Goal: Task Accomplishment & Management: Complete application form

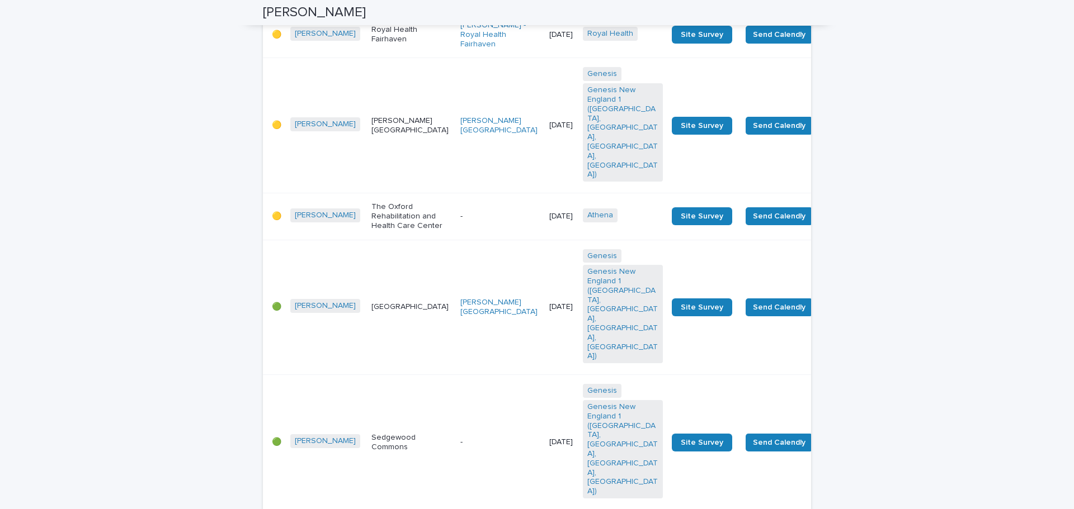
scroll to position [112, 0]
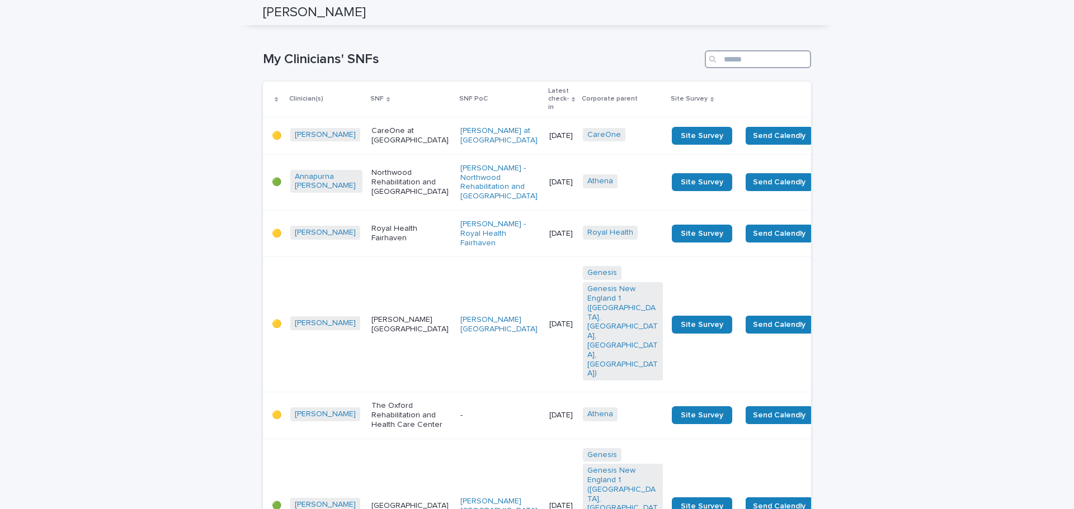
click at [761, 55] on input "Search" at bounding box center [758, 59] width 106 height 18
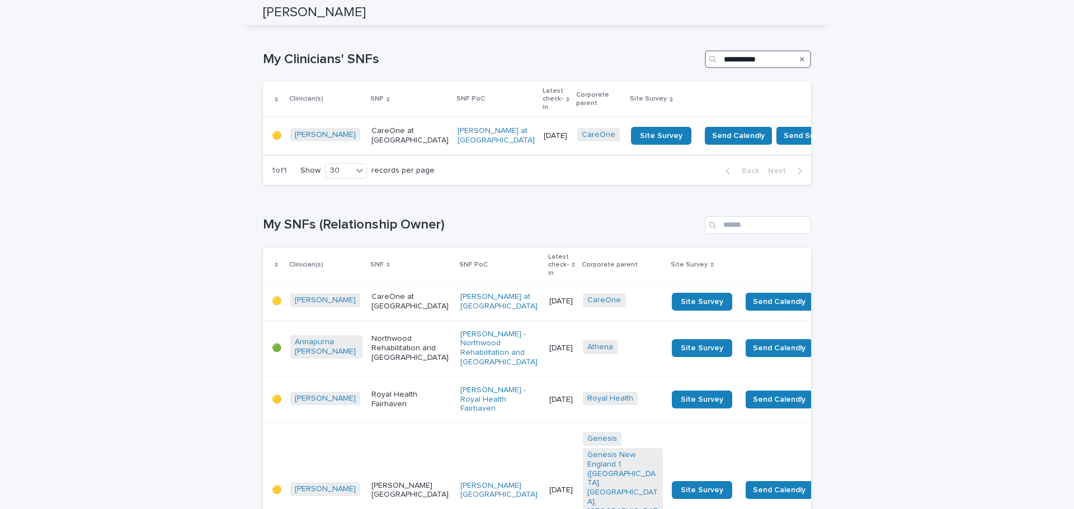
type input "**********"
click at [374, 130] on p "CareOne at New Bedford" at bounding box center [409, 135] width 77 height 19
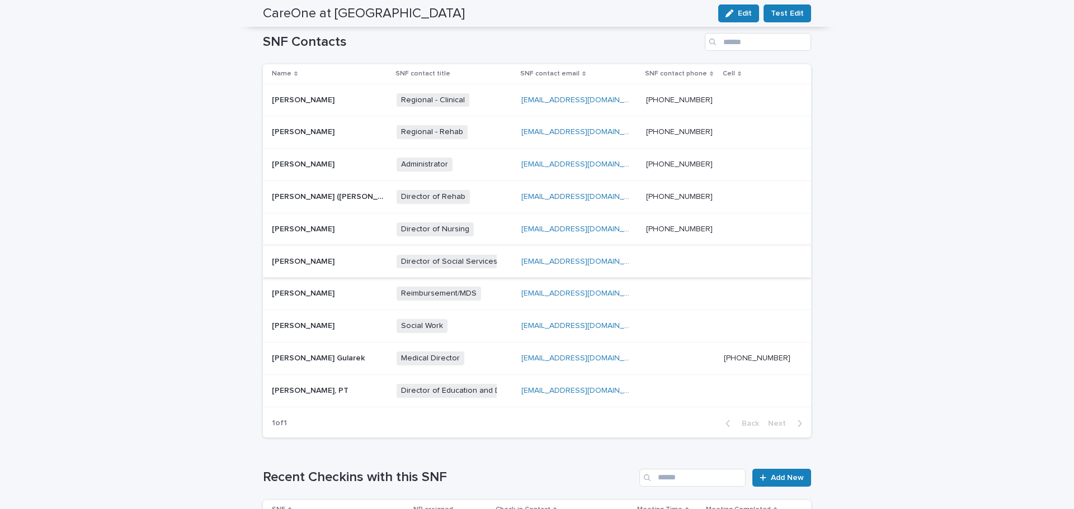
scroll to position [391, 0]
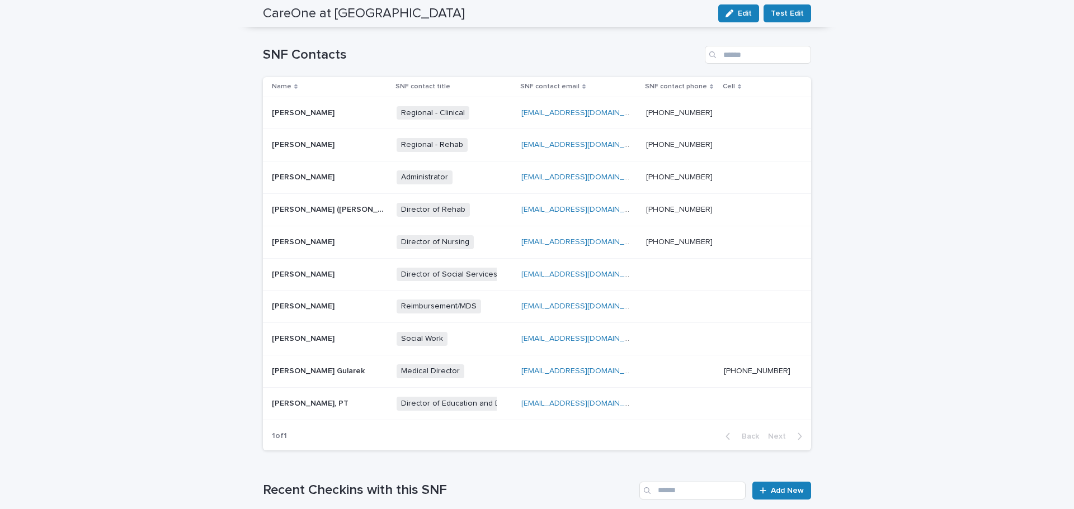
click at [356, 173] on p at bounding box center [328, 178] width 112 height 10
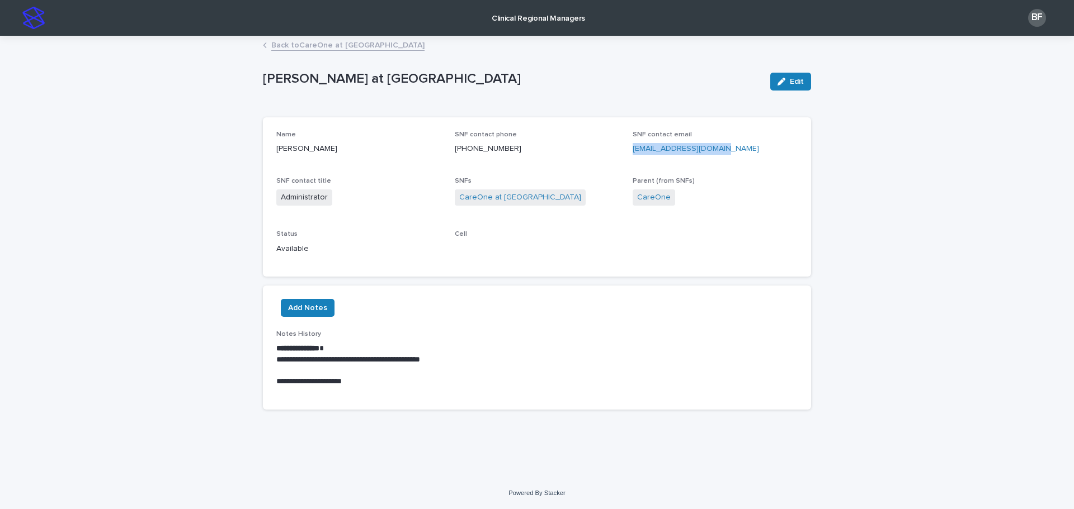
drag, startPoint x: 724, startPoint y: 149, endPoint x: 630, endPoint y: 152, distance: 94.6
click at [630, 152] on div "Name John Fredette SNF contact phone (508) 996-4600 SNF contact email jfredette…" at bounding box center [536, 197] width 521 height 133
copy link "jfredette@care-one.com"
click at [311, 46] on link "Back to CareOne at New Bedford" at bounding box center [347, 44] width 153 height 13
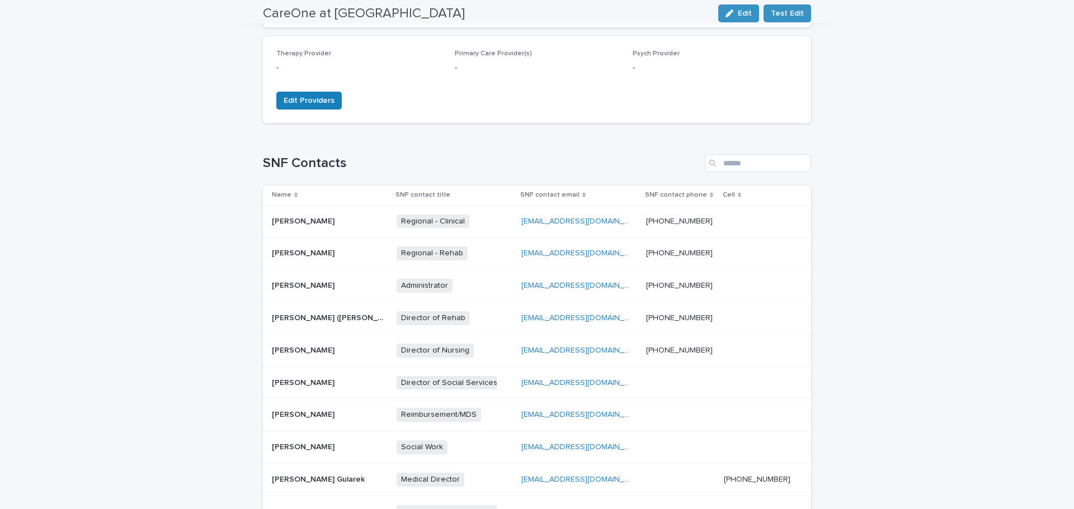
scroll to position [336, 0]
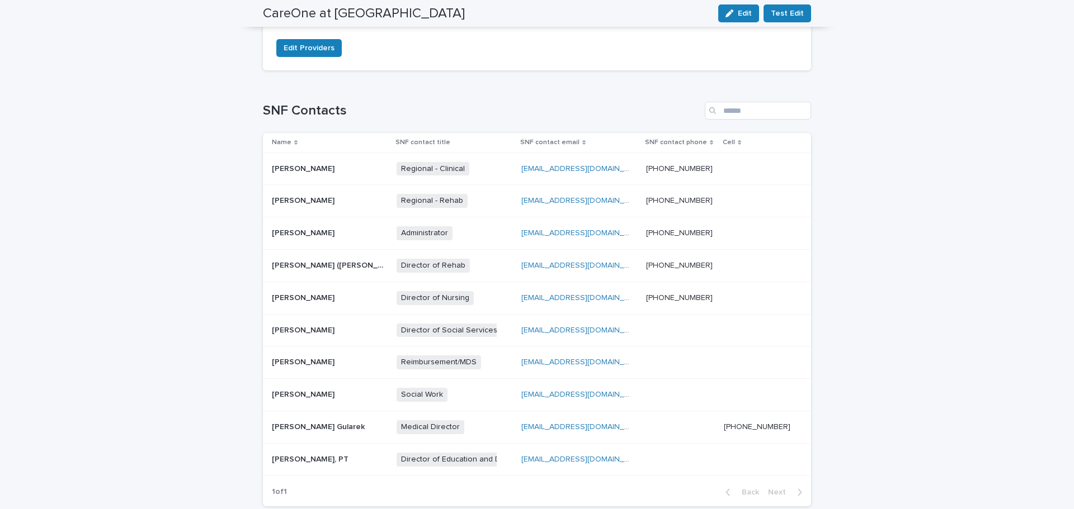
click at [342, 308] on td "Sharon Oliveira Sharon Oliveira" at bounding box center [327, 298] width 129 height 32
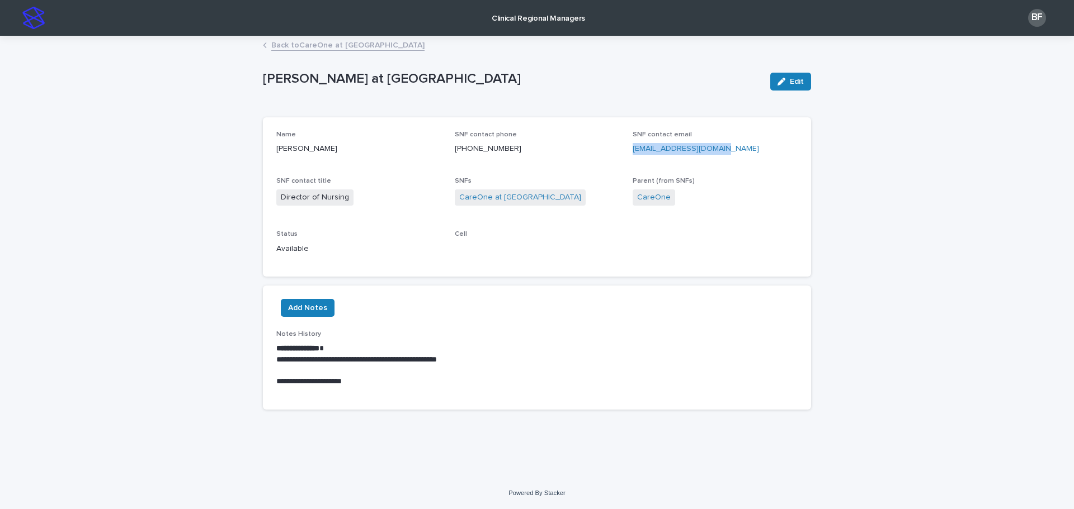
drag, startPoint x: 734, startPoint y: 150, endPoint x: 632, endPoint y: 149, distance: 101.2
click at [632, 149] on p "soliveira@care-one.com" at bounding box center [714, 149] width 165 height 12
copy link "soliveira@care-one.com"
click at [309, 44] on link "Back to CareOne at New Bedford" at bounding box center [347, 44] width 153 height 13
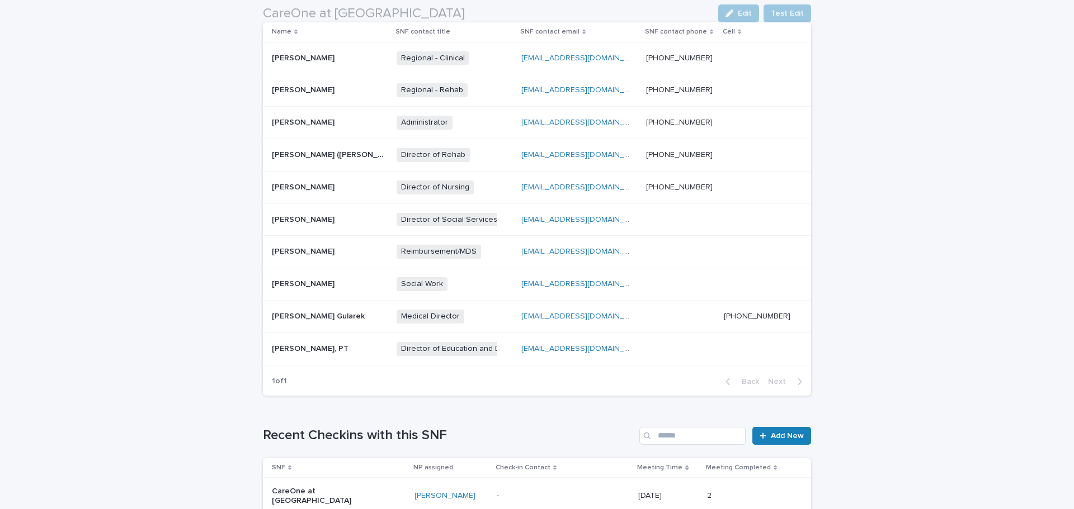
scroll to position [447, 0]
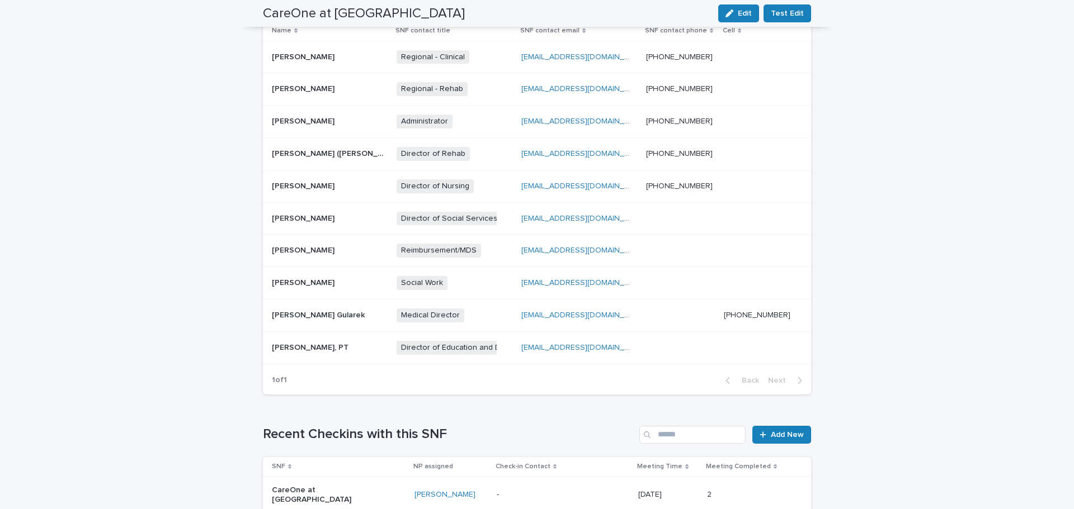
click at [351, 151] on p at bounding box center [328, 154] width 112 height 10
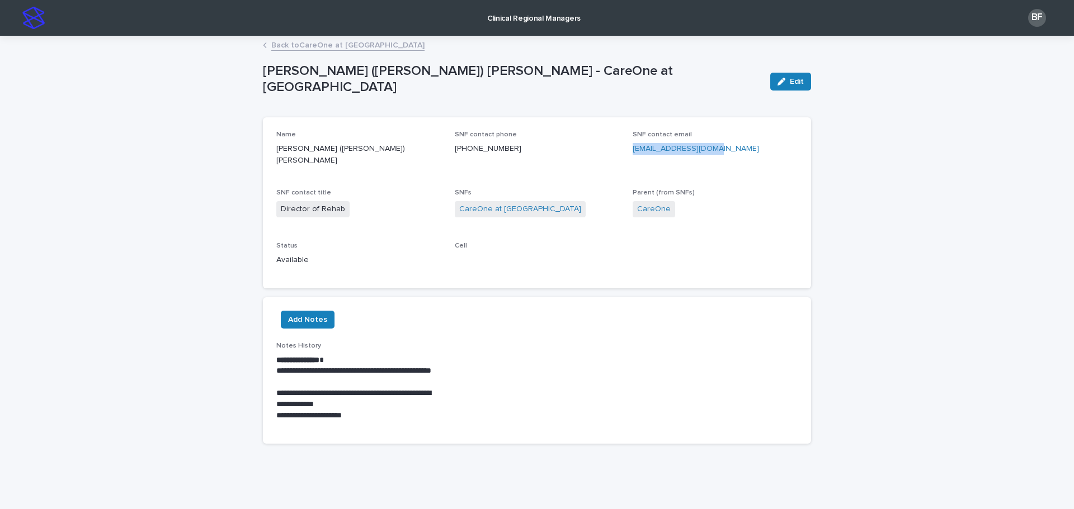
drag, startPoint x: 715, startPoint y: 146, endPoint x: 629, endPoint y: 152, distance: 86.3
click at [632, 152] on p "rjacob1@care-one.com" at bounding box center [714, 149] width 165 height 12
copy link "rjacob1@care-one.com"
click at [288, 45] on link "Back to CareOne at New Bedford" at bounding box center [347, 44] width 153 height 13
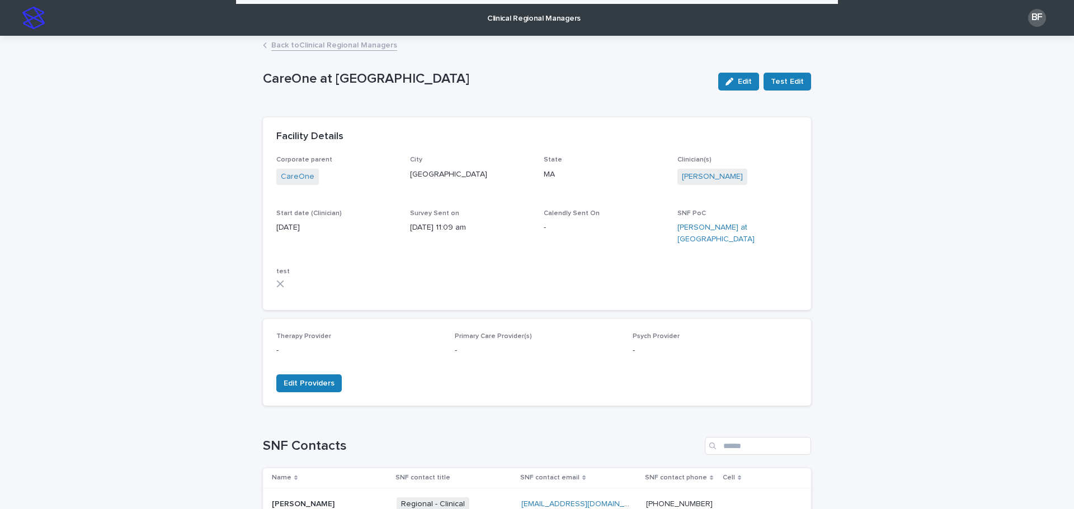
click at [294, 50] on link "Back to Clinical Regional Managers" at bounding box center [334, 44] width 126 height 13
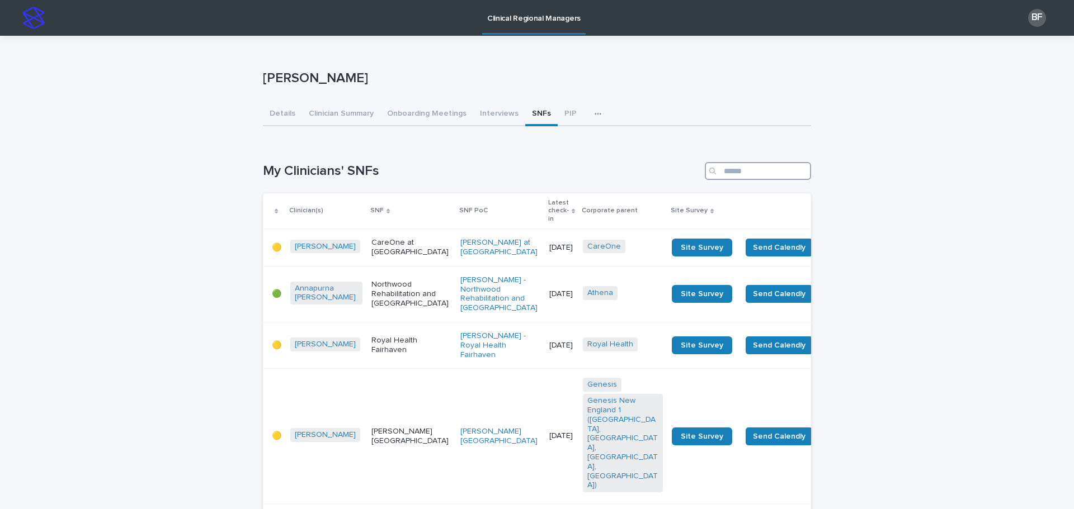
click at [739, 165] on input "Search" at bounding box center [758, 171] width 106 height 18
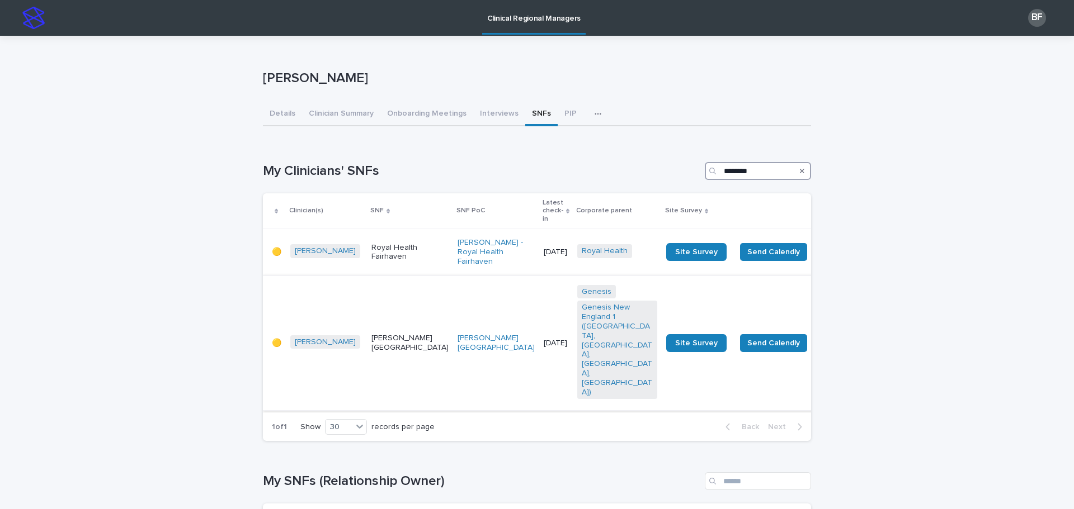
type input "********"
click at [379, 334] on p "Warren Center" at bounding box center [409, 343] width 77 height 19
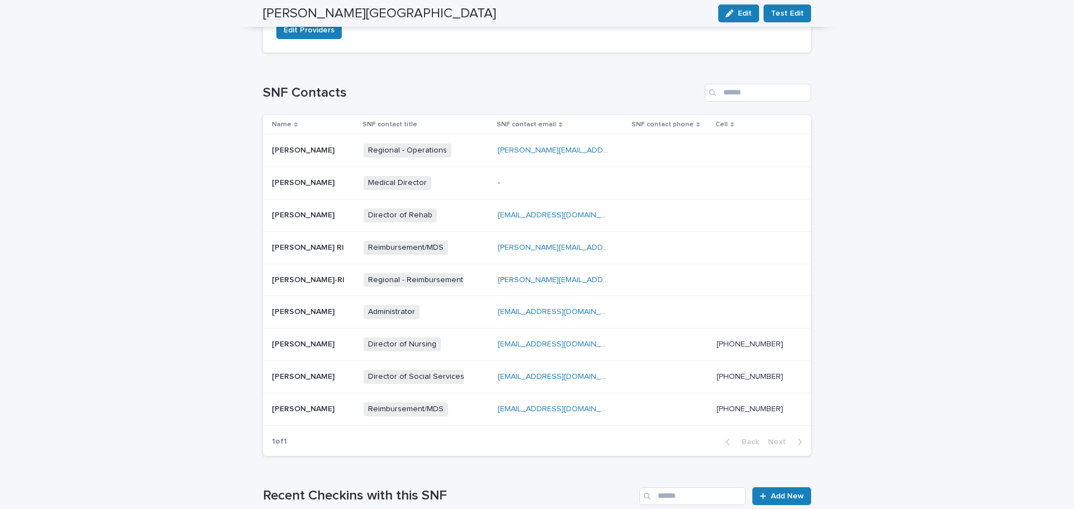
scroll to position [391, 0]
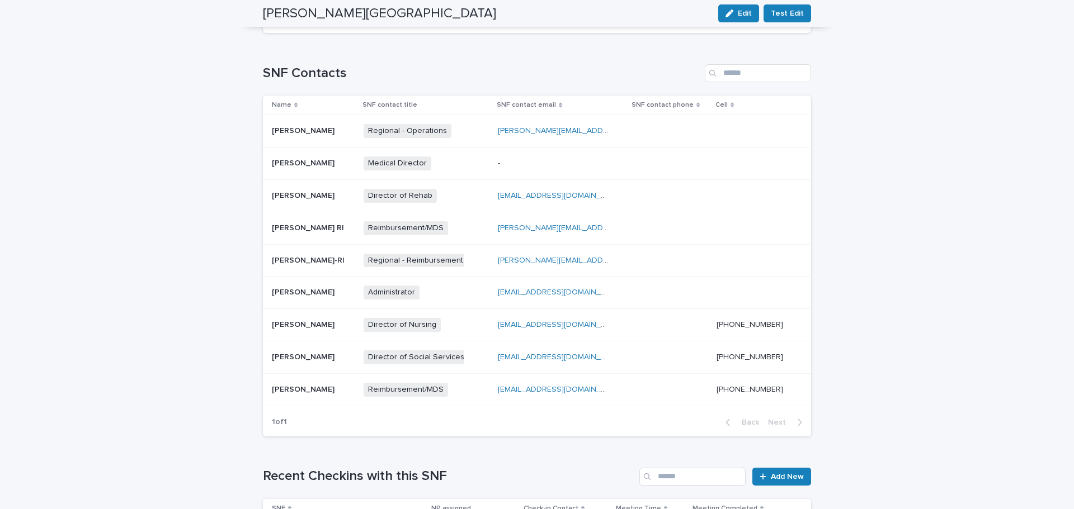
click at [334, 288] on p at bounding box center [313, 293] width 83 height 10
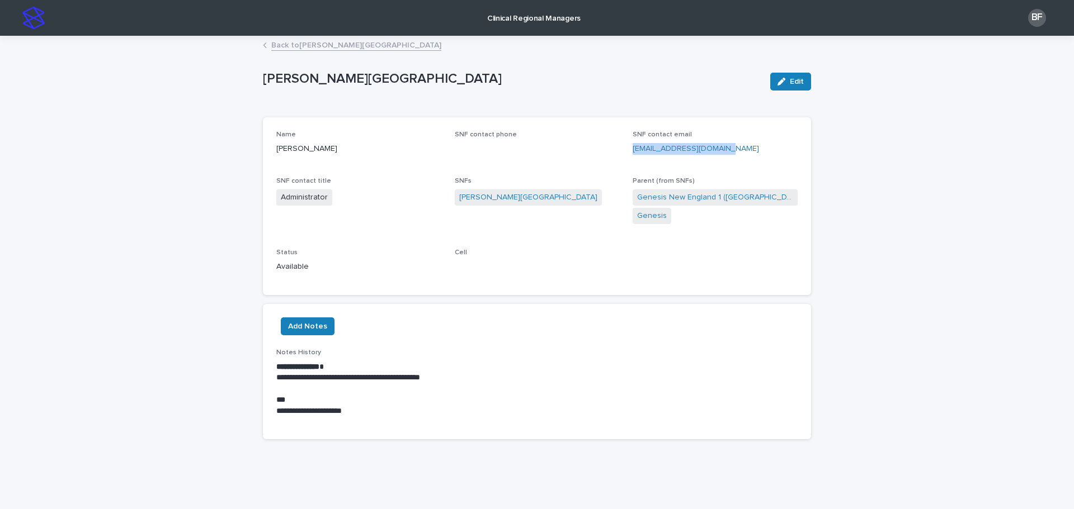
drag, startPoint x: 725, startPoint y: 151, endPoint x: 626, endPoint y: 150, distance: 98.4
click at [626, 150] on div "Name Susan Dufresne SNF contact phone SNF contact email sdufresne@warrenrnc.com…" at bounding box center [536, 206] width 521 height 151
copy link "sdufresne@warrenrnc.com"
click at [313, 46] on link "Back to Warren Center" at bounding box center [356, 44] width 170 height 13
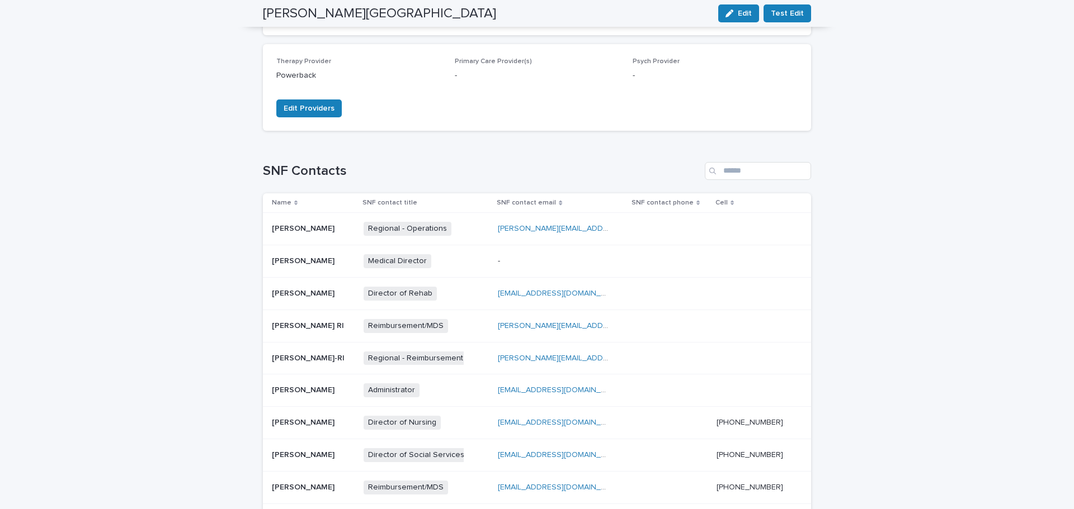
scroll to position [391, 0]
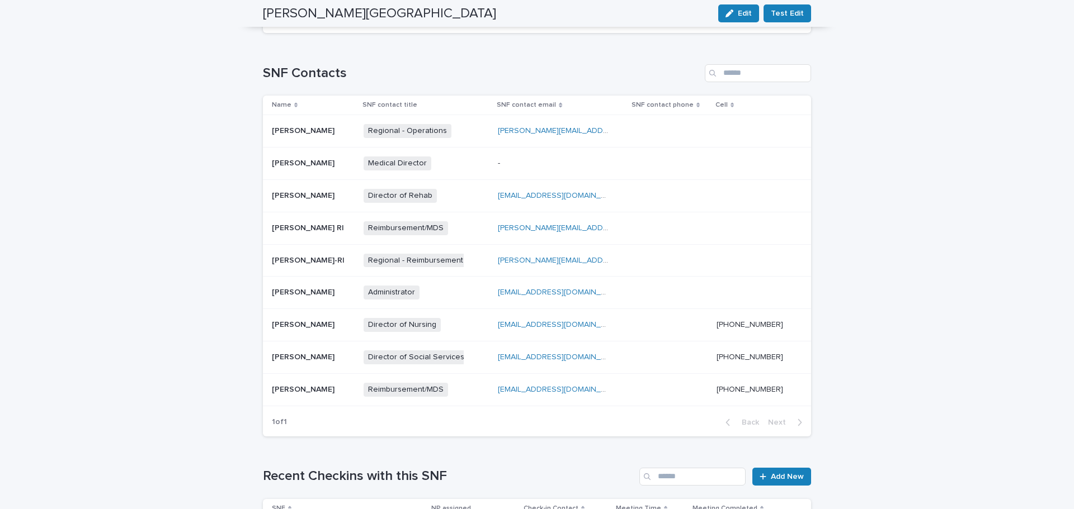
click at [333, 320] on p at bounding box center [313, 325] width 83 height 10
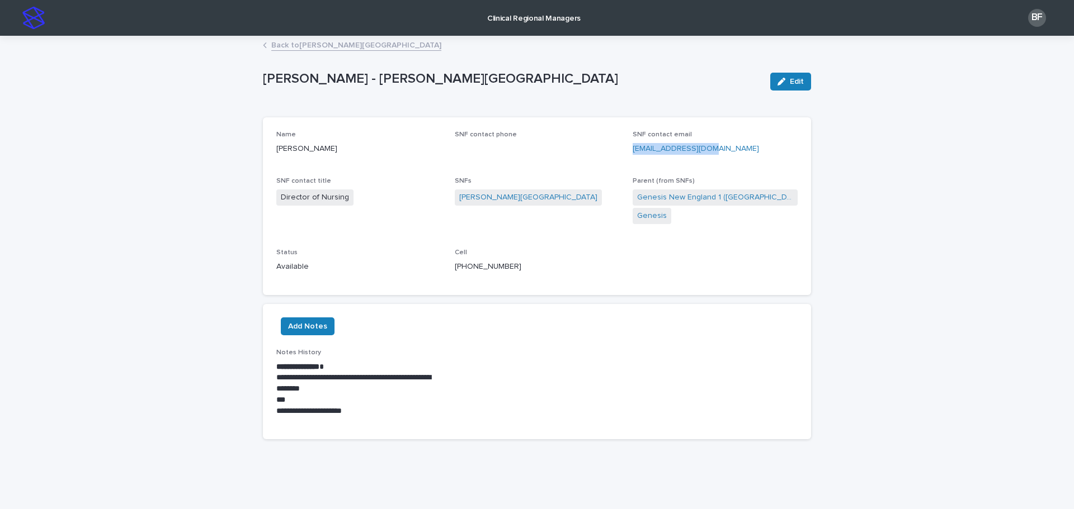
drag, startPoint x: 717, startPoint y: 151, endPoint x: 630, endPoint y: 150, distance: 87.2
click at [626, 148] on div "Name Jessica Wood SNF contact phone SNF contact email jwood@warrenrnc.com SNF c…" at bounding box center [536, 206] width 521 height 151
copy link "jwood@warrenrnc.com"
click at [292, 44] on link "Back to Warren Center" at bounding box center [356, 44] width 170 height 13
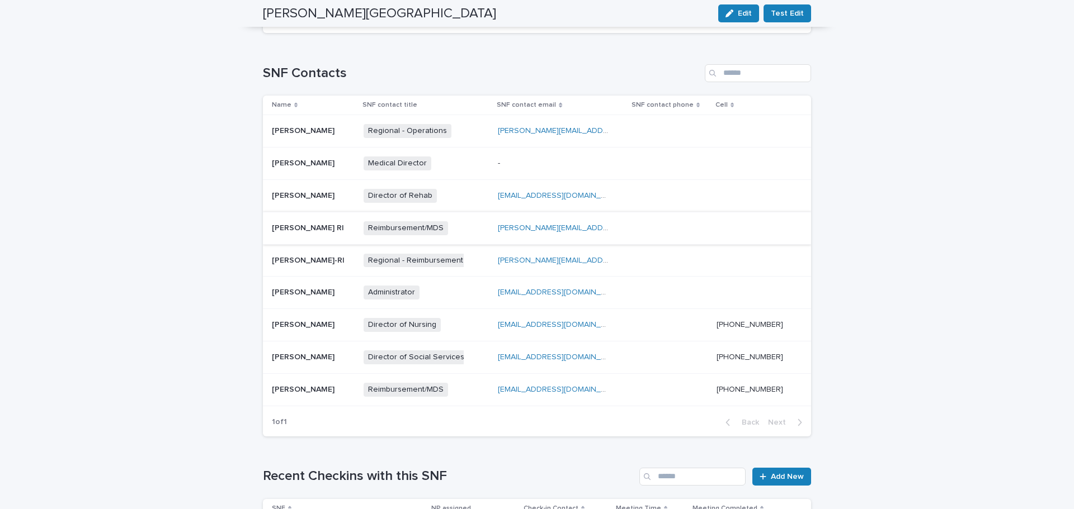
scroll to position [336, 0]
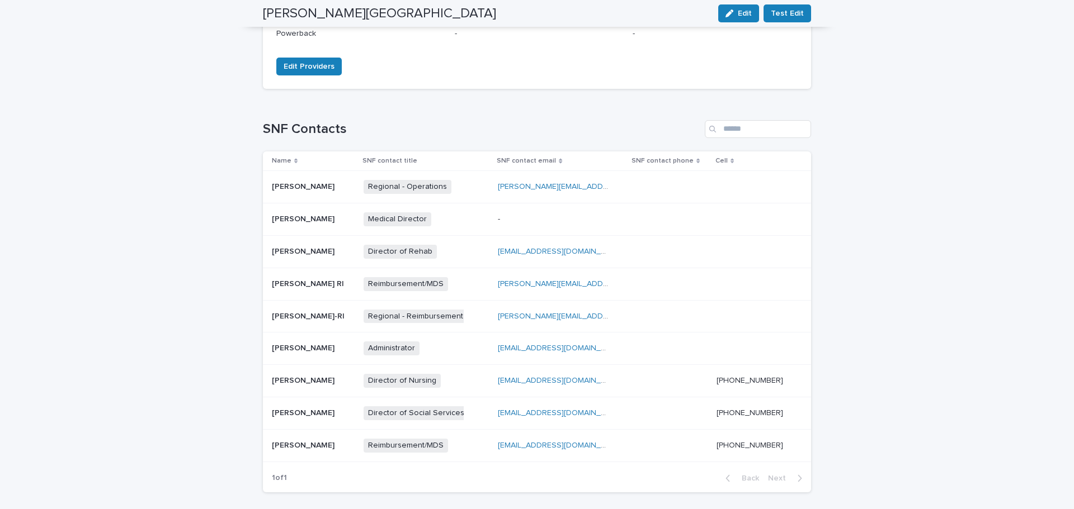
click at [337, 245] on div "Hannah Allain Hannah Allain" at bounding box center [313, 252] width 83 height 18
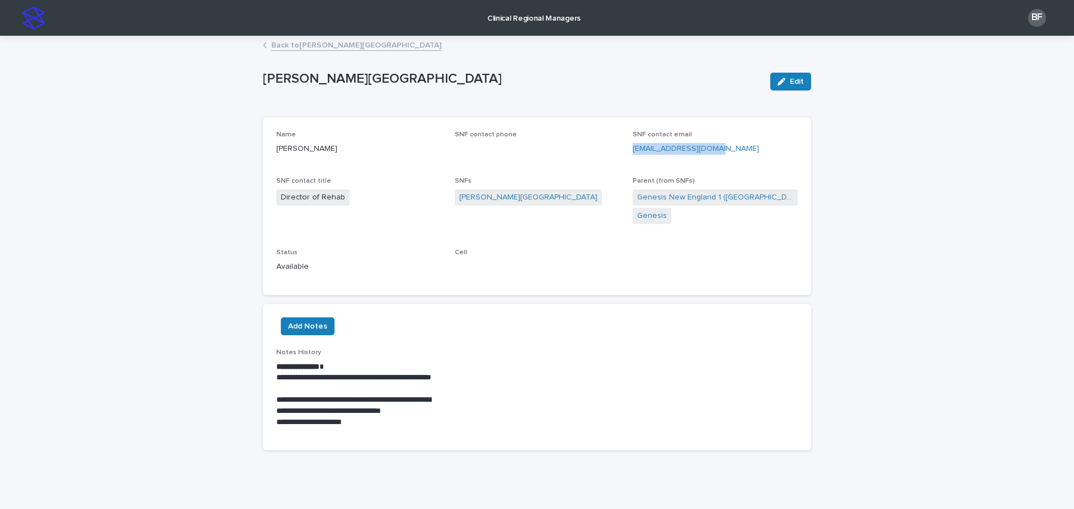
drag, startPoint x: 715, startPoint y: 148, endPoint x: 624, endPoint y: 151, distance: 91.2
click at [624, 151] on div "Name Hannah Allain SNF contact phone SNF contact email hallain@warrenrnc.com SN…" at bounding box center [536, 206] width 521 height 151
copy link "hallain@warrenrnc.com"
click at [278, 46] on link "Back to Warren Center" at bounding box center [356, 44] width 170 height 13
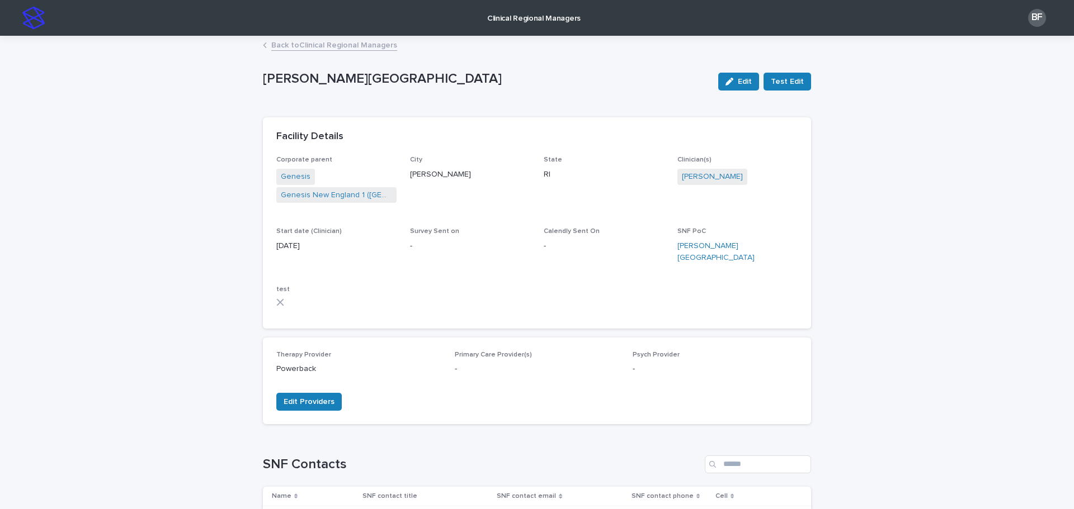
click at [319, 45] on link "Back to Clinical Regional Managers" at bounding box center [334, 44] width 126 height 13
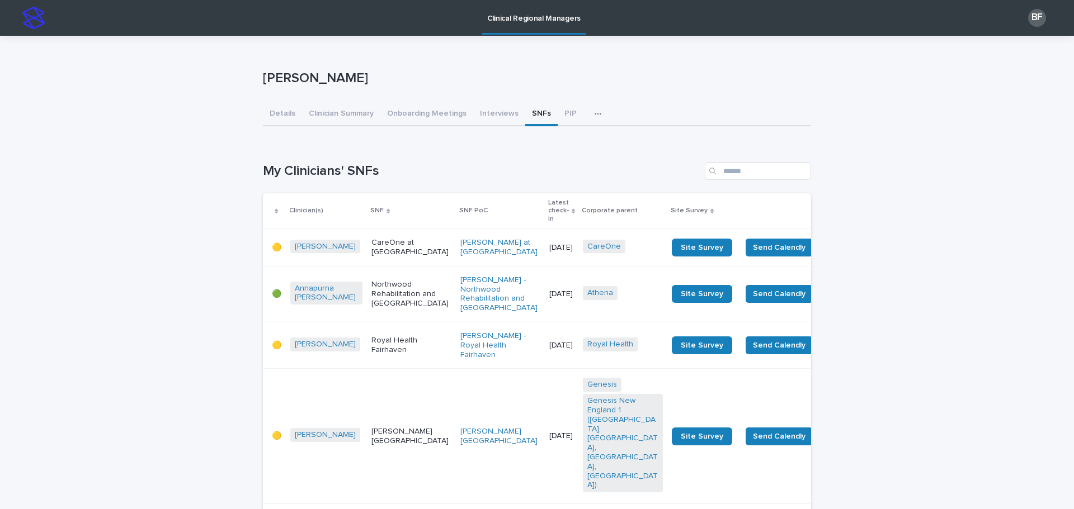
click at [742, 176] on input "Search" at bounding box center [758, 171] width 106 height 18
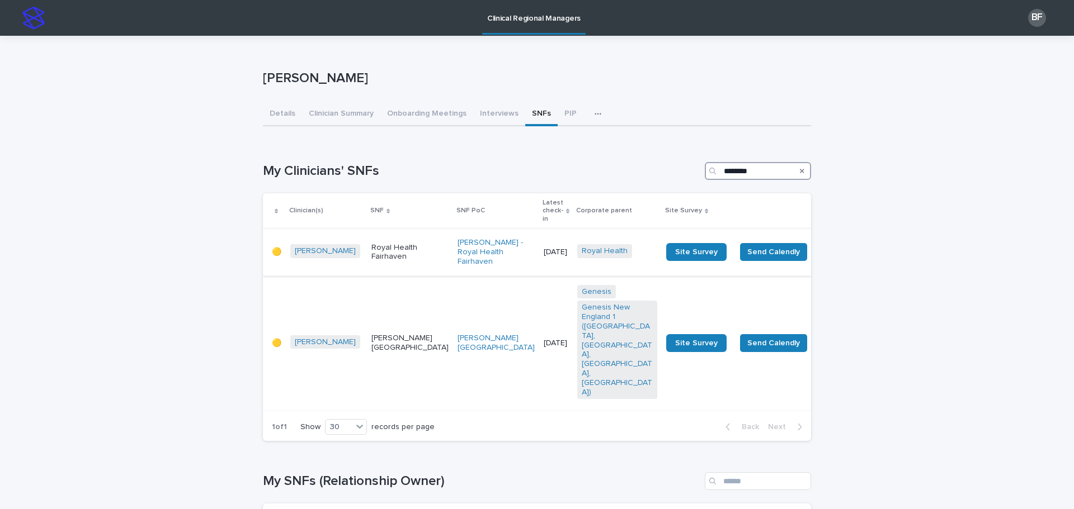
type input "********"
click at [377, 253] on p "Royal Health Fairhaven" at bounding box center [409, 252] width 77 height 19
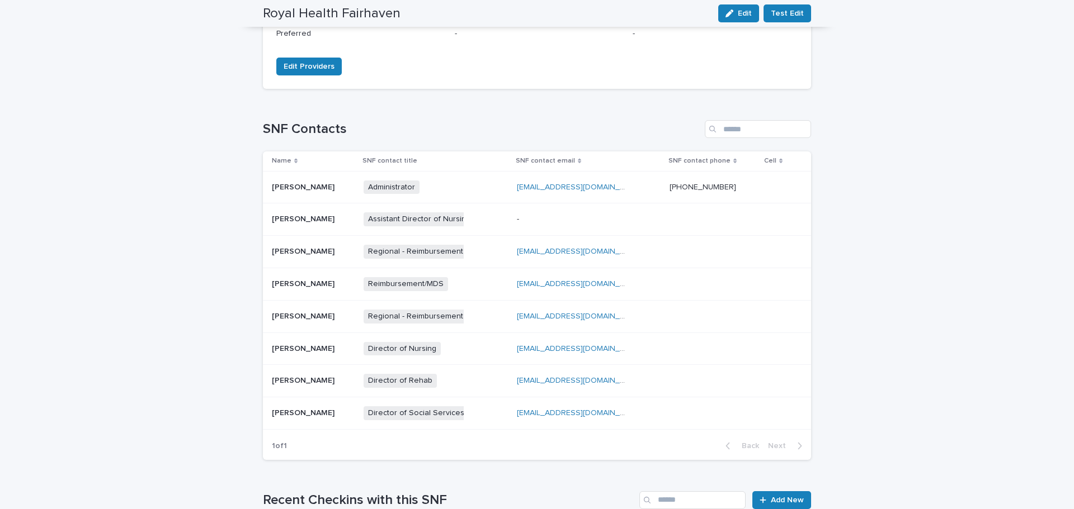
scroll to position [336, 0]
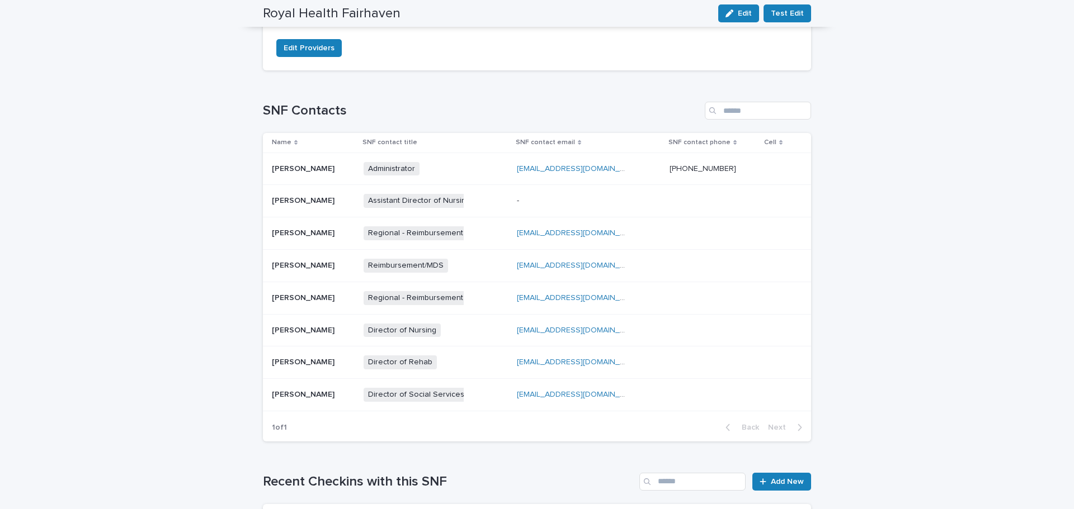
click at [345, 160] on div "Christine Stewart-Melo Christine Stewart-Melo" at bounding box center [313, 169] width 83 height 18
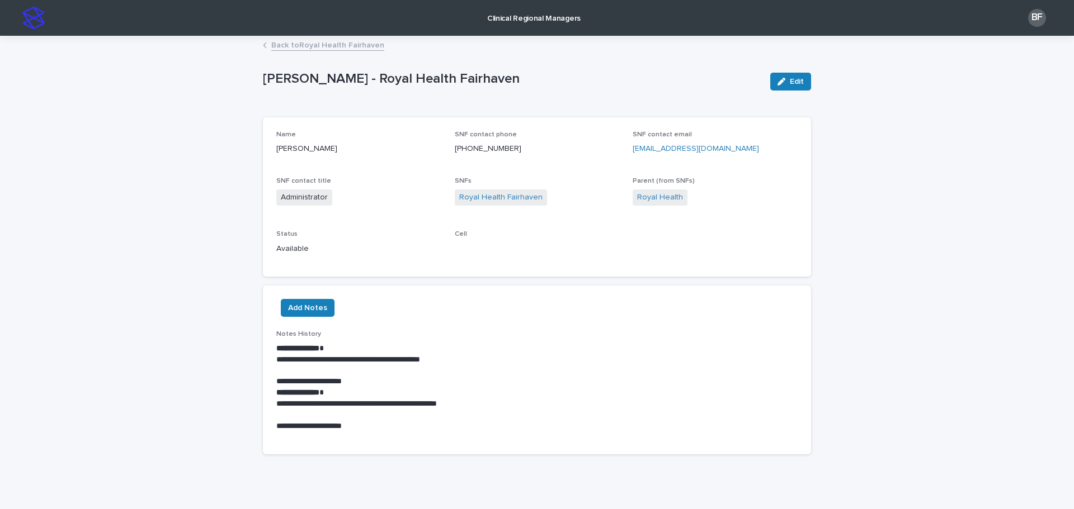
drag, startPoint x: 743, startPoint y: 150, endPoint x: 627, endPoint y: 152, distance: 115.8
click at [627, 152] on div "Name Christine Stewart-Melo SNF contact phone (508) 997-3193 SNF contact email …" at bounding box center [536, 197] width 521 height 133
copy link "cstewart@royalhealthgroup.com"
click at [294, 44] on link "Back to Royal Health Fairhaven" at bounding box center [327, 44] width 113 height 13
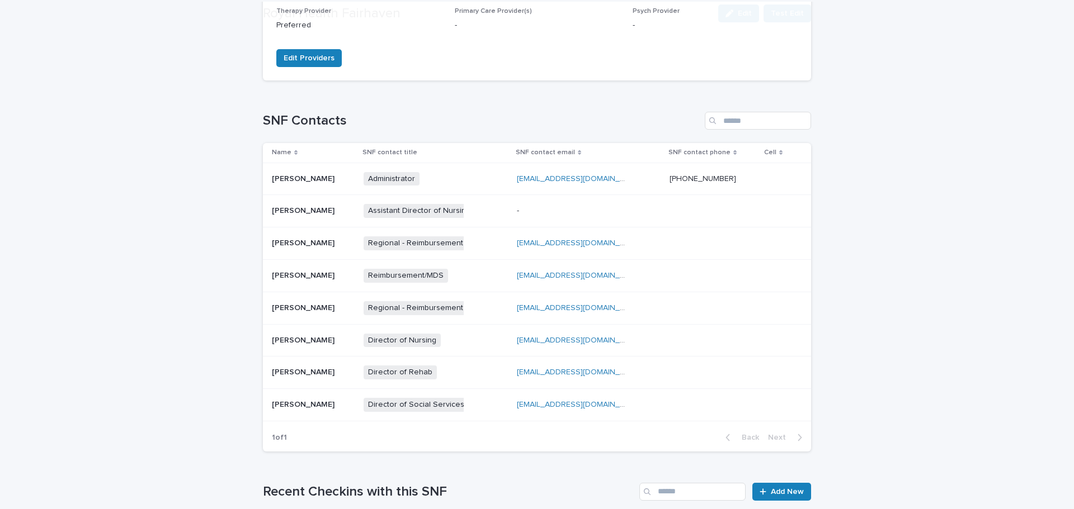
scroll to position [336, 0]
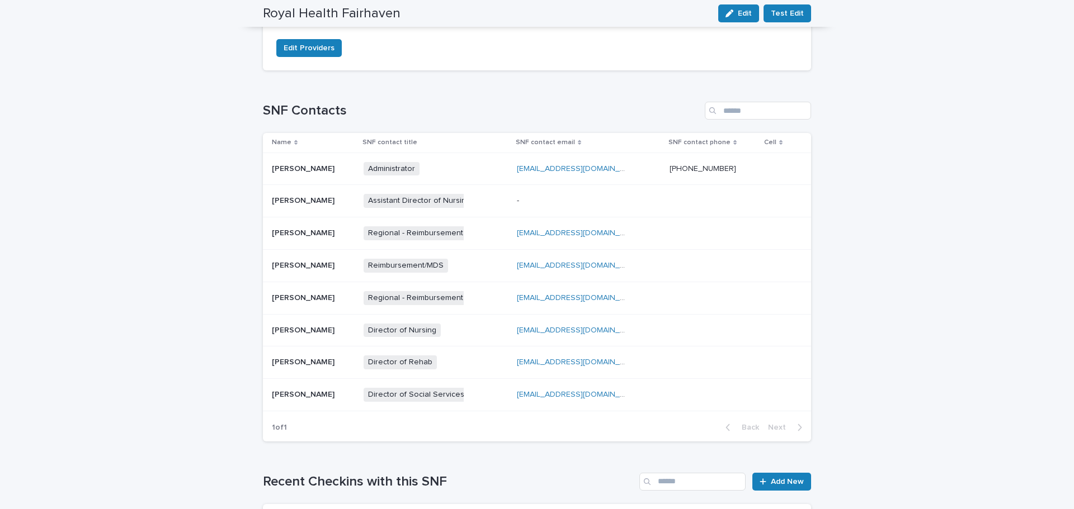
click at [355, 325] on div "Christine Oden Christine Oden" at bounding box center [313, 331] width 83 height 18
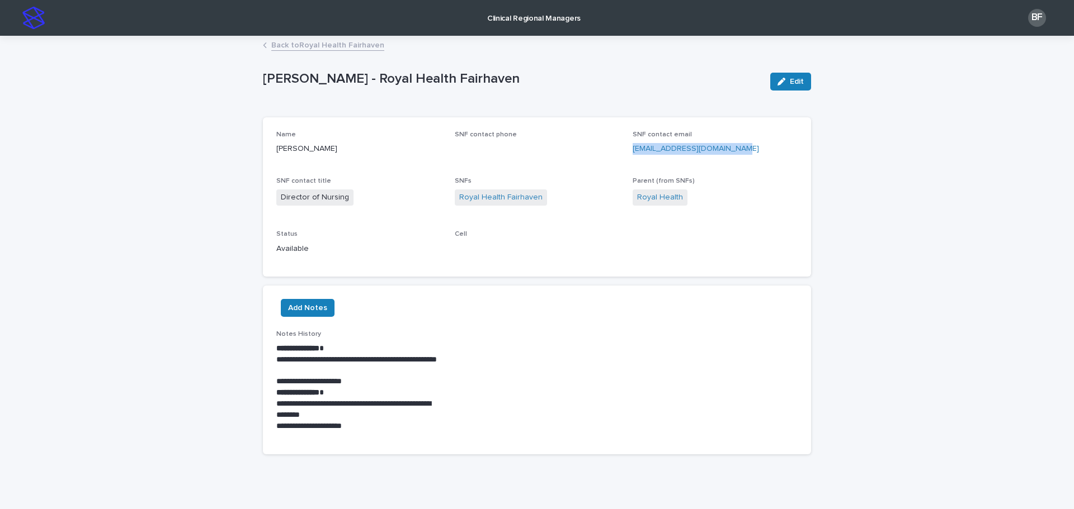
drag, startPoint x: 750, startPoint y: 153, endPoint x: 629, endPoint y: 151, distance: 120.8
click at [632, 151] on p "coden@royalhealthgroup.com" at bounding box center [714, 149] width 165 height 12
copy link "coden@royalhealthgroup.com"
click at [282, 45] on link "Back to Royal Health Fairhaven" at bounding box center [327, 44] width 113 height 13
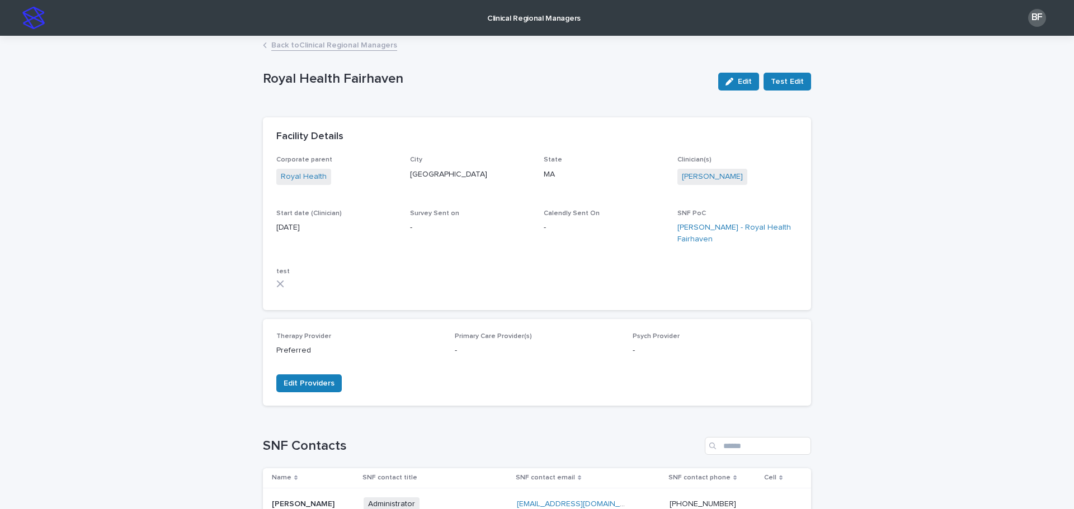
click at [568, 25] on link "Clinical Regional Managers" at bounding box center [533, 17] width 103 height 35
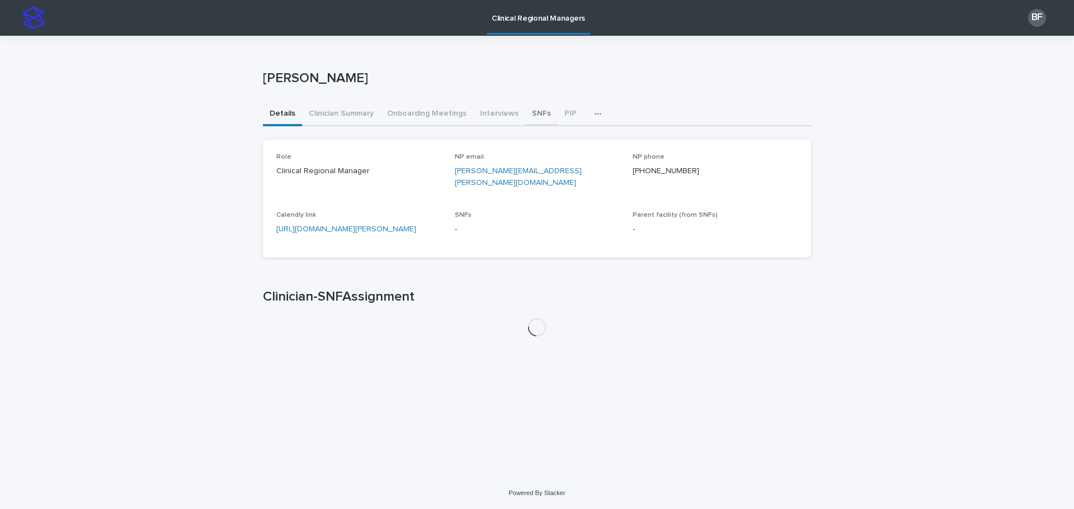
click at [532, 112] on button "SNFs" at bounding box center [541, 114] width 32 height 23
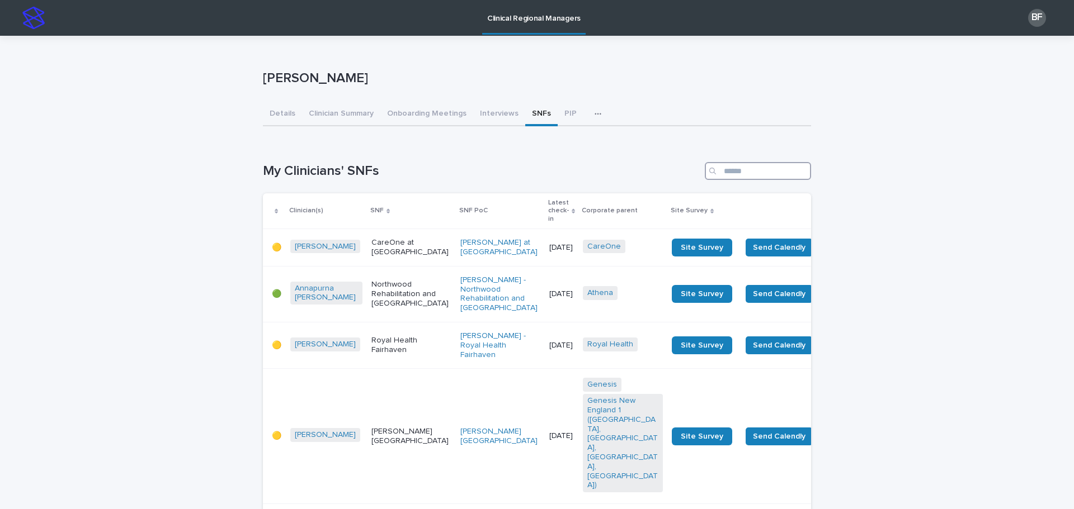
click at [748, 178] on input "Search" at bounding box center [758, 171] width 106 height 18
click at [376, 238] on p "CareOne at New Bedford" at bounding box center [411, 247] width 80 height 19
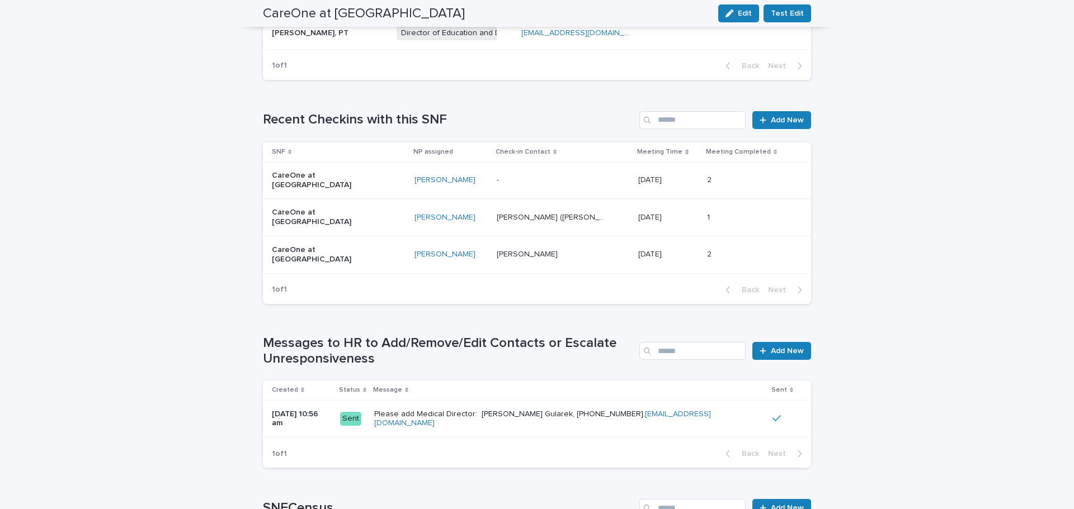
scroll to position [783, 0]
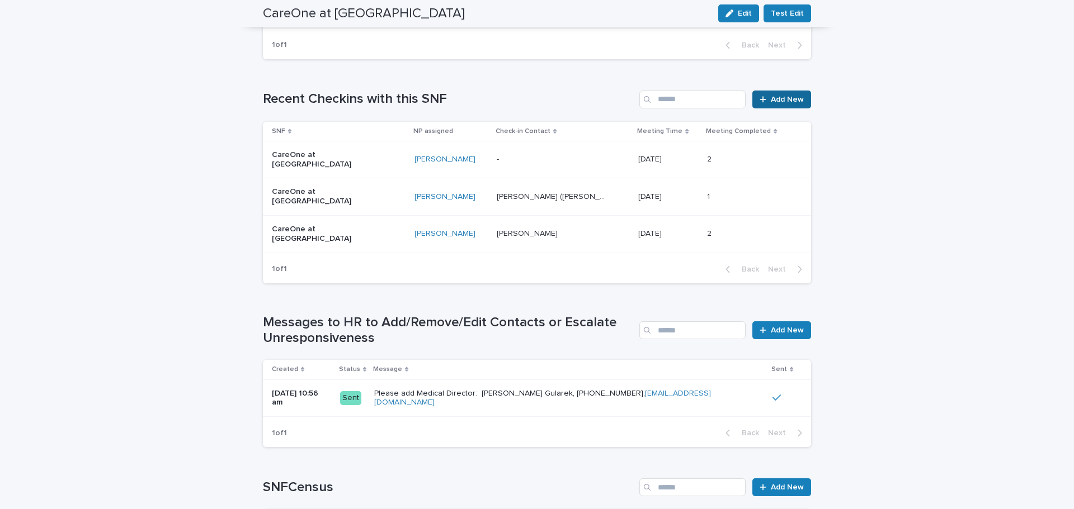
click at [797, 96] on span "Add New" at bounding box center [787, 100] width 33 height 8
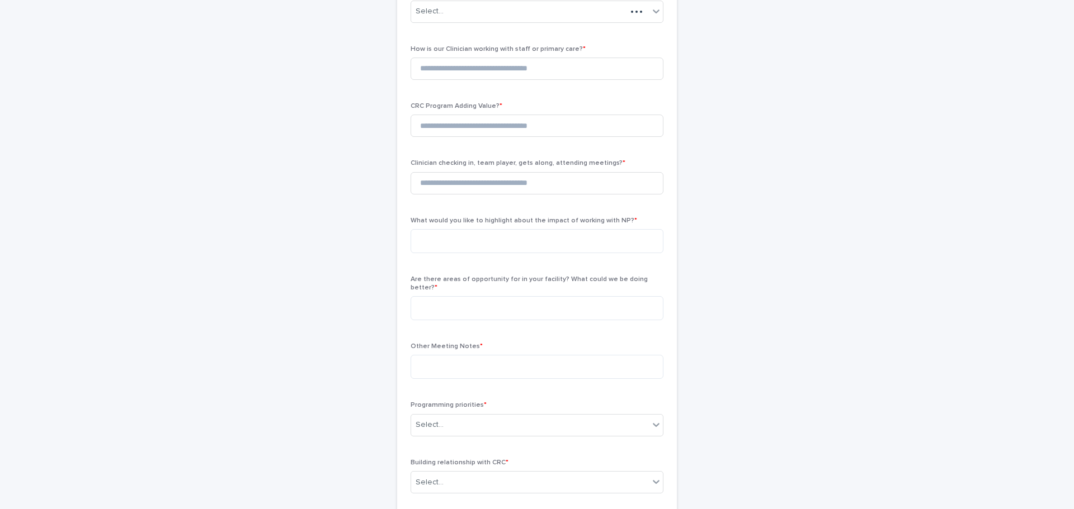
scroll to position [75, 0]
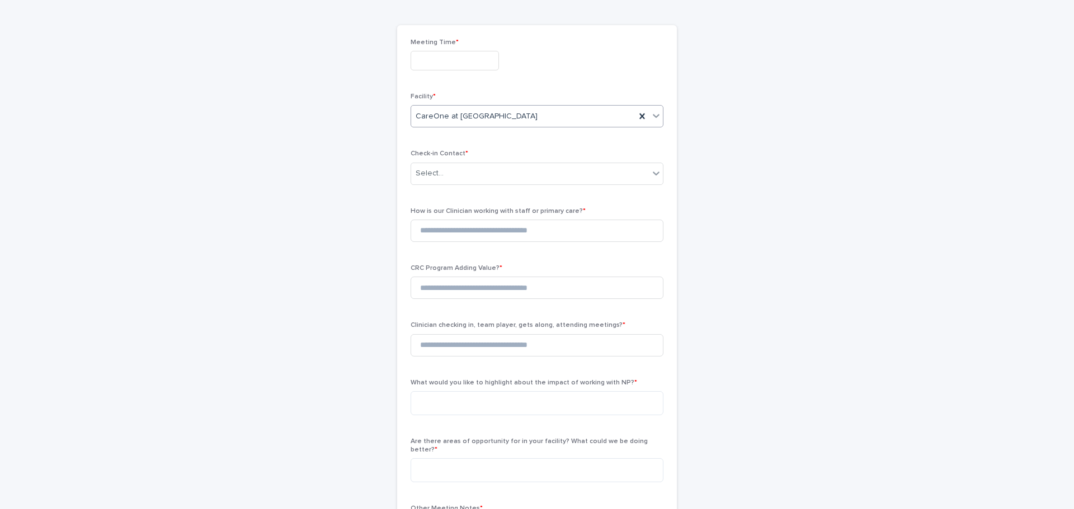
click at [445, 63] on input "text" at bounding box center [454, 61] width 88 height 20
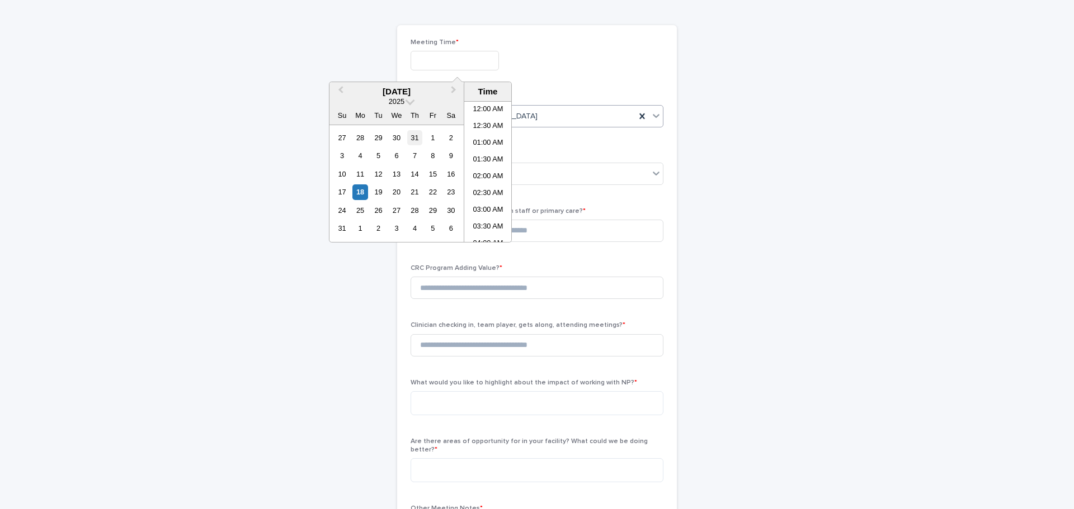
scroll to position [425, 0]
click at [360, 195] on div "18" at bounding box center [359, 192] width 15 height 15
click at [483, 171] on li "02:30 PM" at bounding box center [488, 171] width 48 height 17
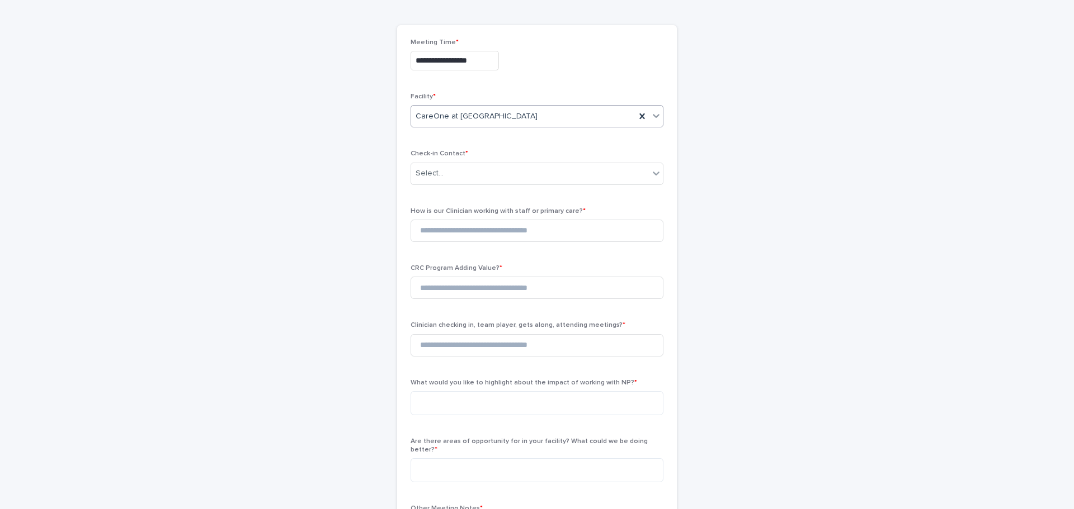
type input "**********"
click at [437, 171] on div "Select..." at bounding box center [430, 174] width 28 height 12
type input "*******"
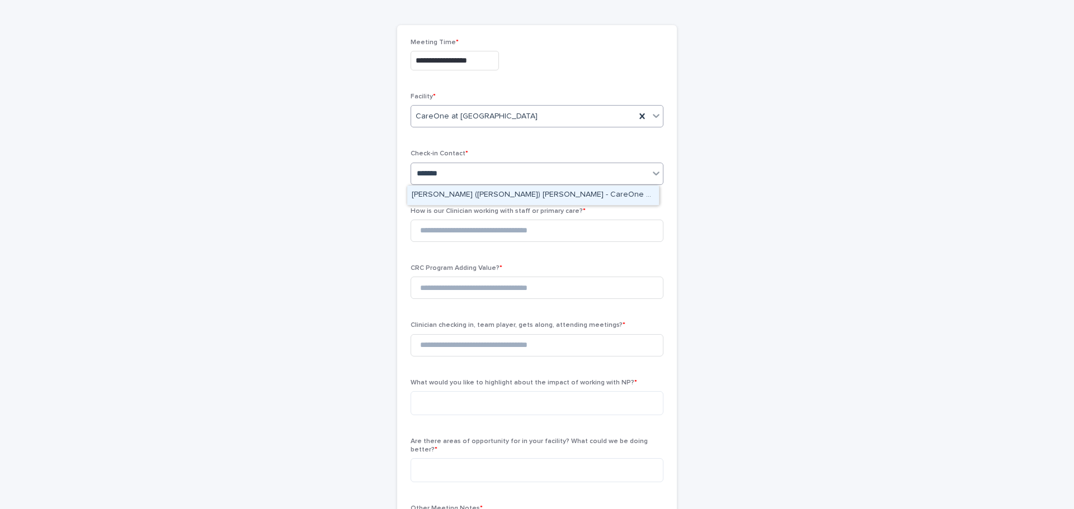
click at [446, 196] on div "Jacob (Jake) Riccardi - CareOne at New Bedford" at bounding box center [533, 196] width 252 height 20
click at [440, 229] on input at bounding box center [536, 231] width 253 height 22
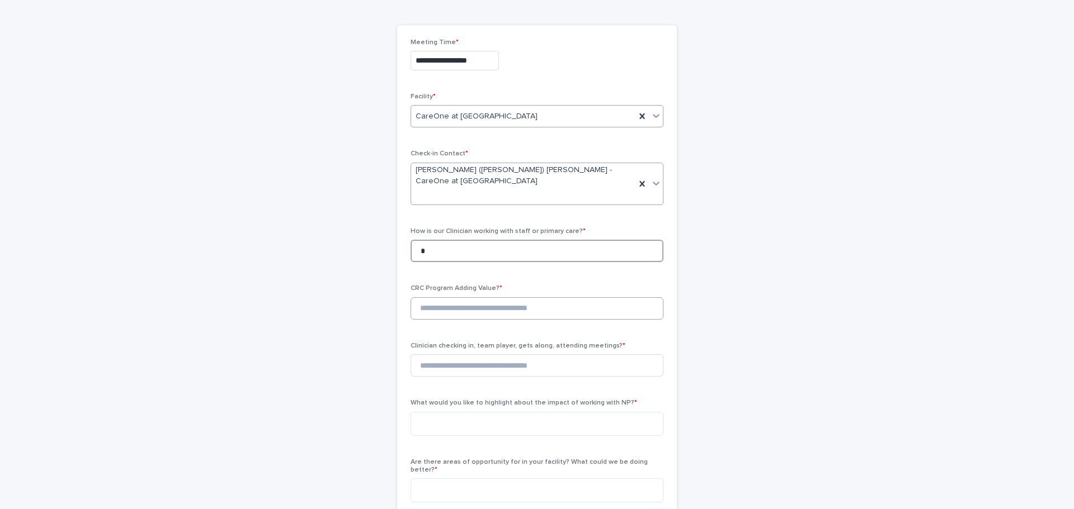
type input "*"
click at [438, 298] on input "*" at bounding box center [536, 309] width 253 height 22
type input "*"
click at [436, 355] on input "*" at bounding box center [536, 366] width 253 height 22
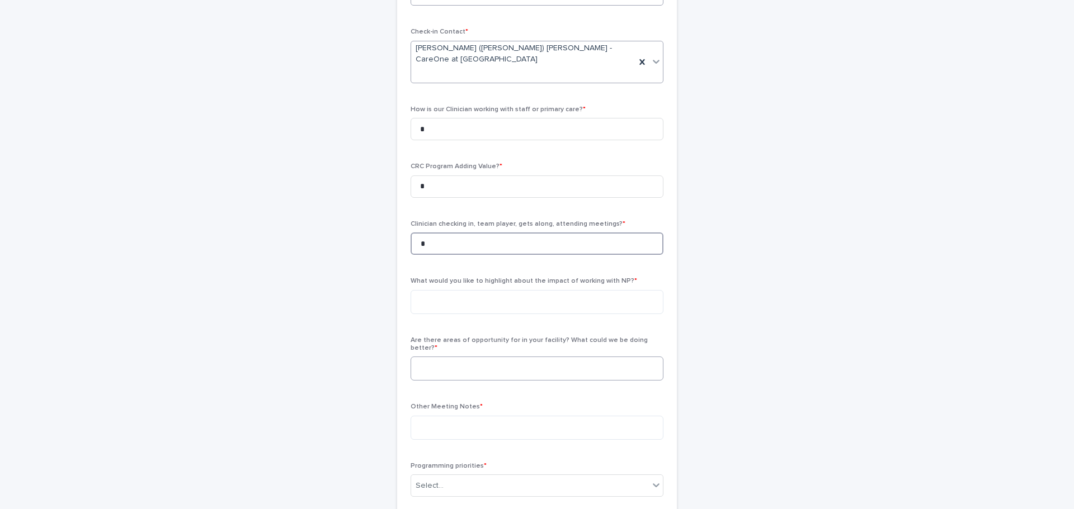
scroll to position [299, 0]
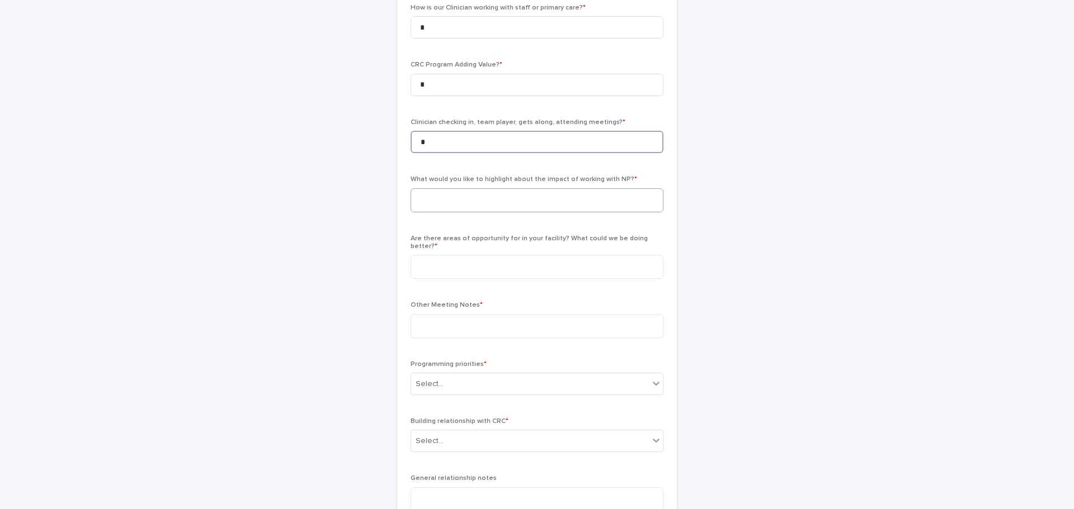
type input "*"
click at [462, 188] on textarea at bounding box center [536, 200] width 253 height 24
paste textarea "**********"
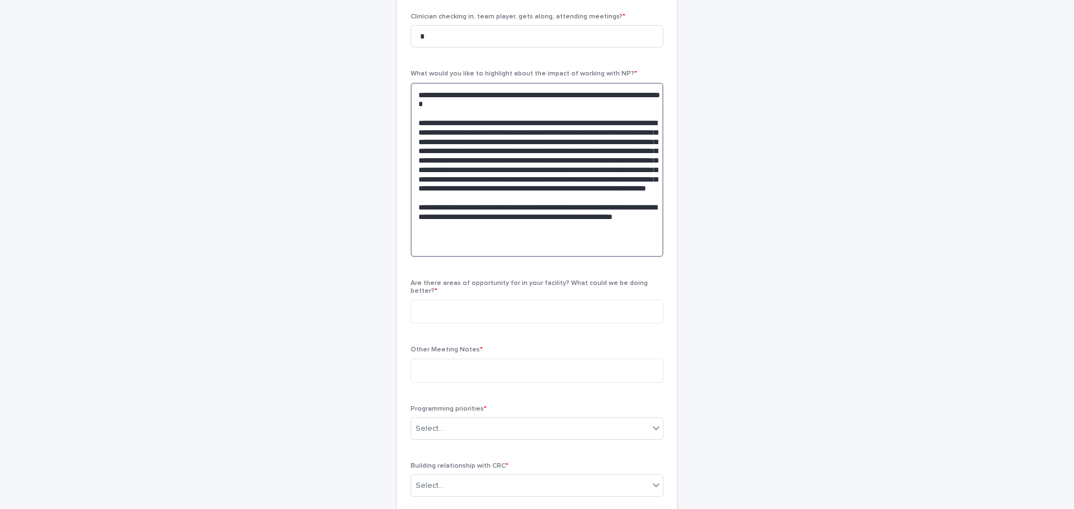
scroll to position [410, 0]
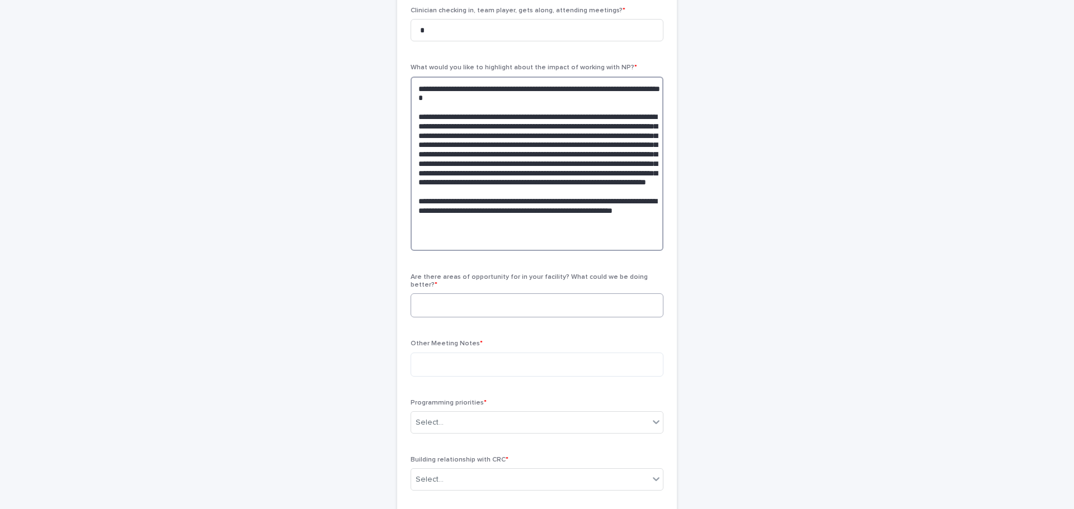
type textarea "**********"
click at [478, 294] on textarea at bounding box center [536, 306] width 253 height 24
type textarea "***"
click at [478, 353] on textarea at bounding box center [536, 365] width 253 height 24
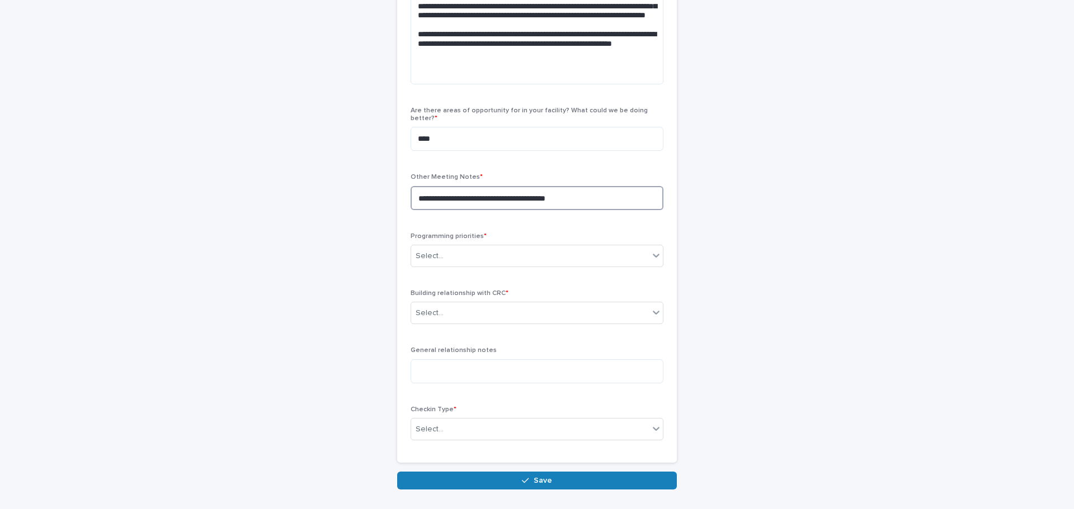
scroll to position [578, 0]
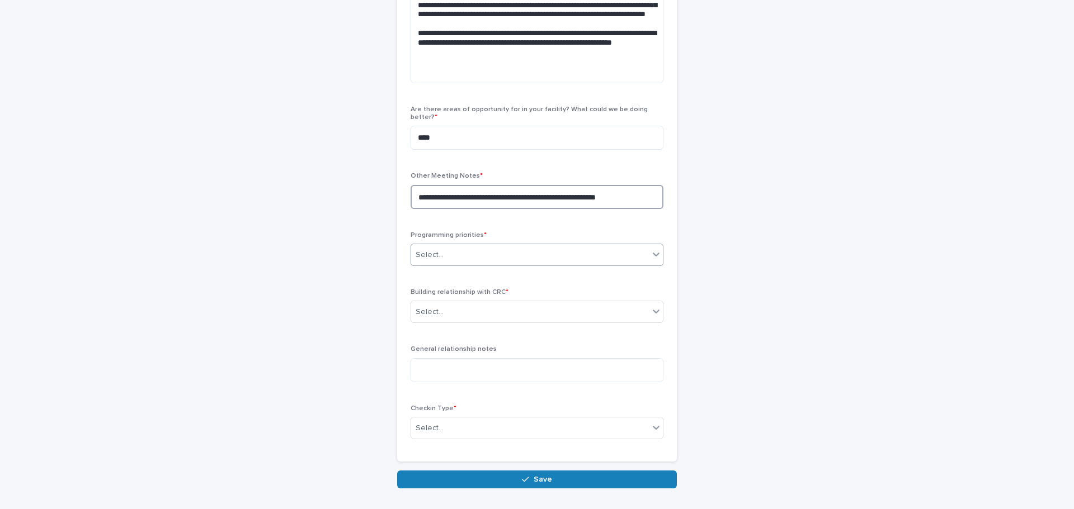
type textarea "**********"
click at [475, 246] on div "Select..." at bounding box center [530, 255] width 238 height 18
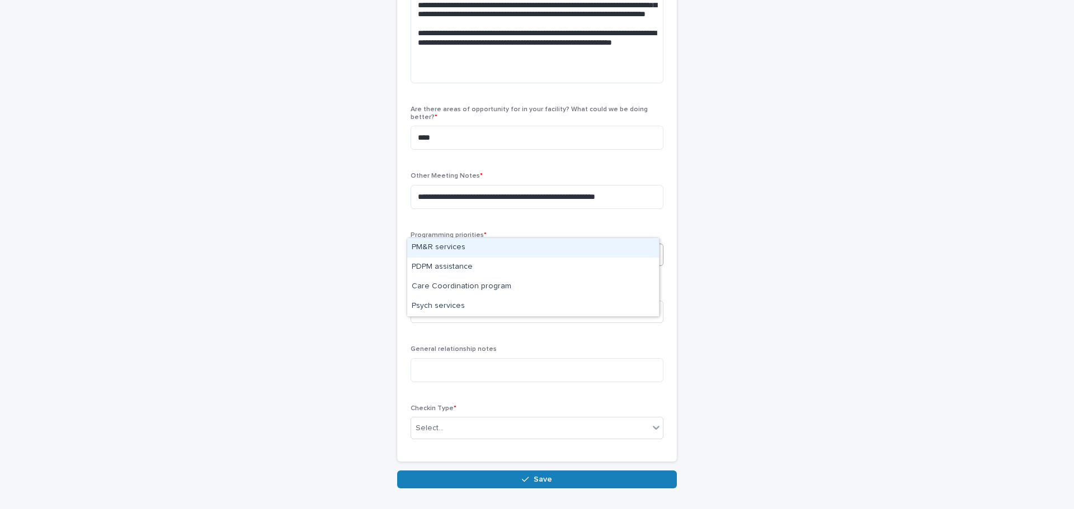
click at [469, 247] on div "PM&R services" at bounding box center [533, 248] width 252 height 20
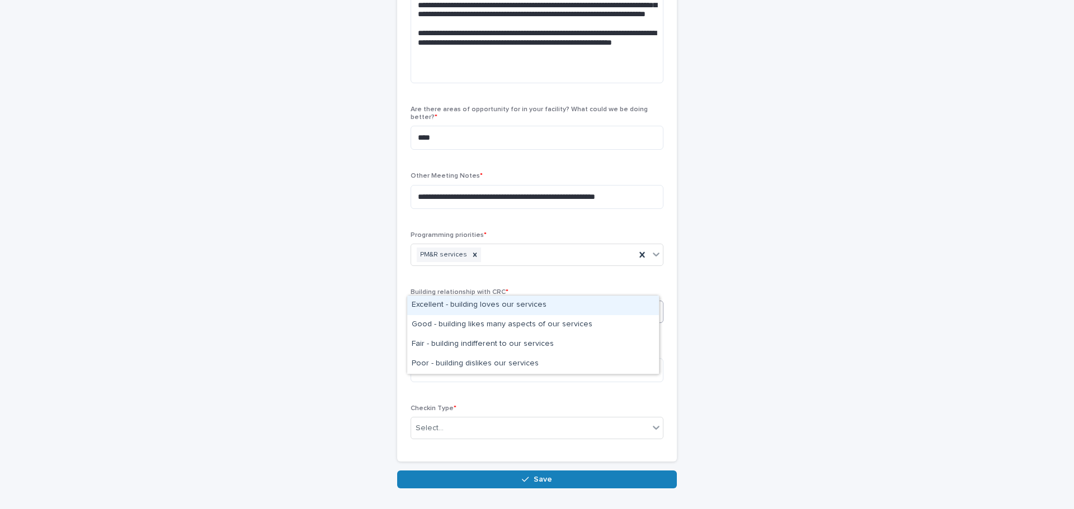
click at [455, 303] on div "Select..." at bounding box center [530, 312] width 238 height 18
click at [449, 308] on div "Excellent - building loves our services" at bounding box center [533, 306] width 252 height 20
click at [650, 306] on icon at bounding box center [655, 311] width 11 height 11
click at [436, 319] on div "Good - building likes many aspects of our services" at bounding box center [533, 325] width 252 height 20
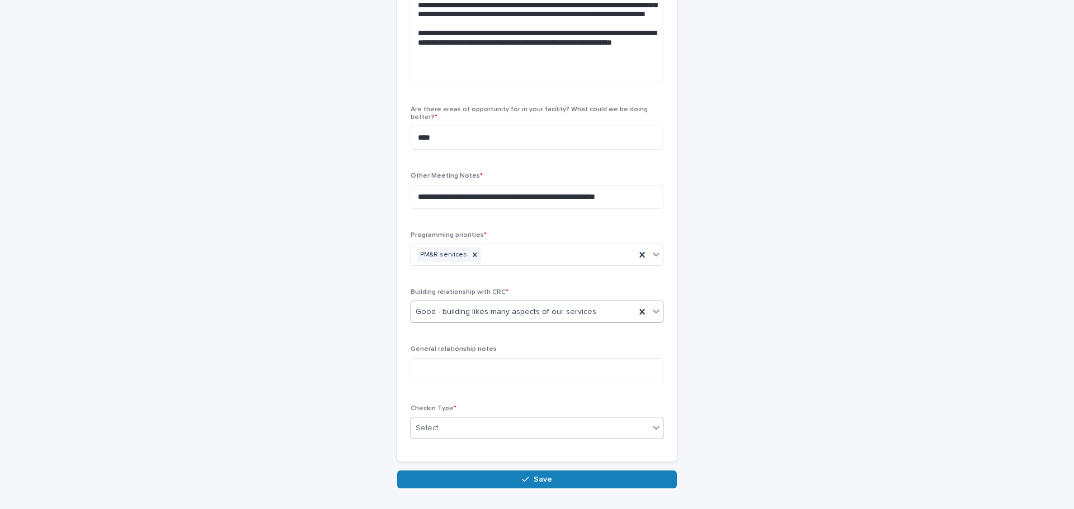
click at [456, 419] on div "Select..." at bounding box center [530, 428] width 238 height 18
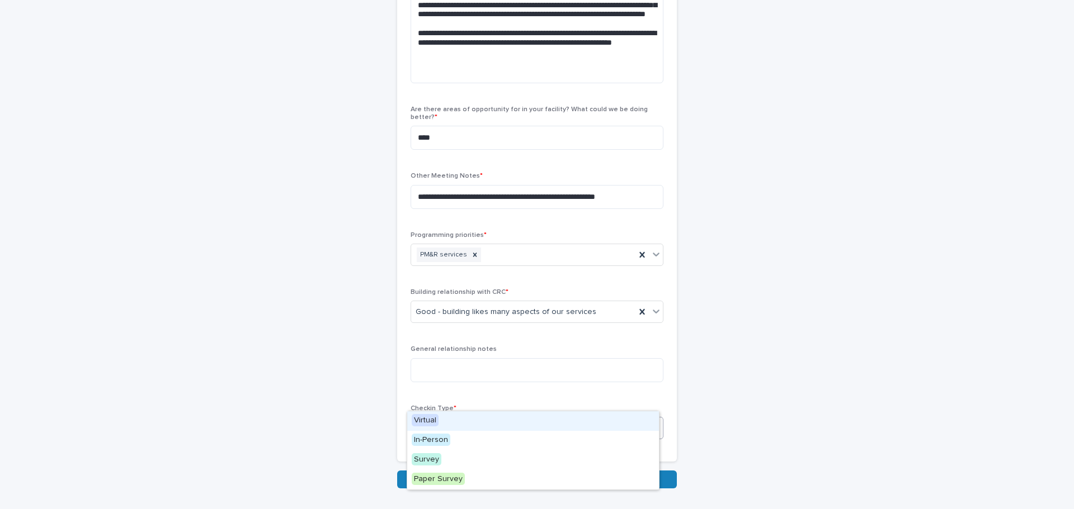
click at [455, 423] on div "Virtual" at bounding box center [533, 422] width 252 height 20
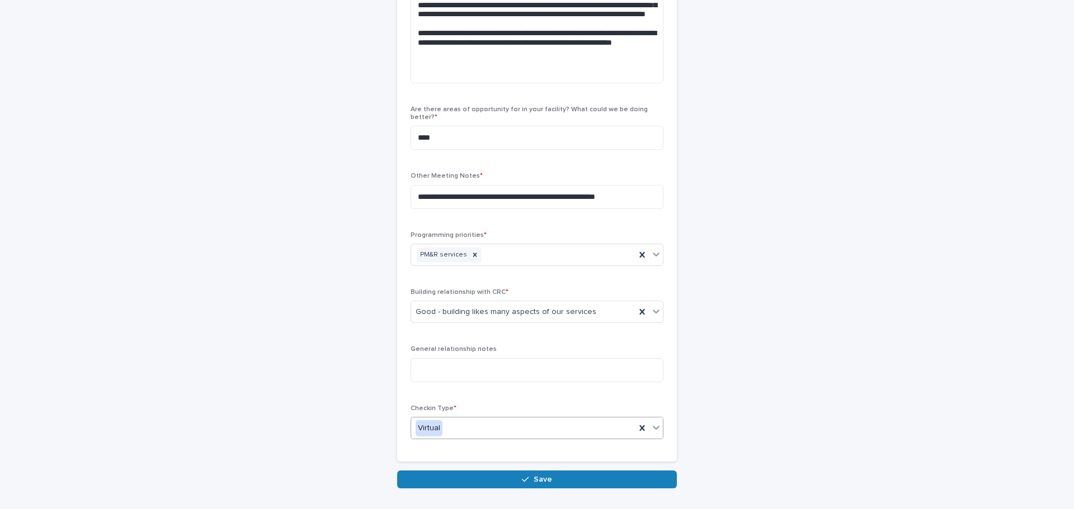
click at [475, 471] on button "Save" at bounding box center [537, 480] width 280 height 18
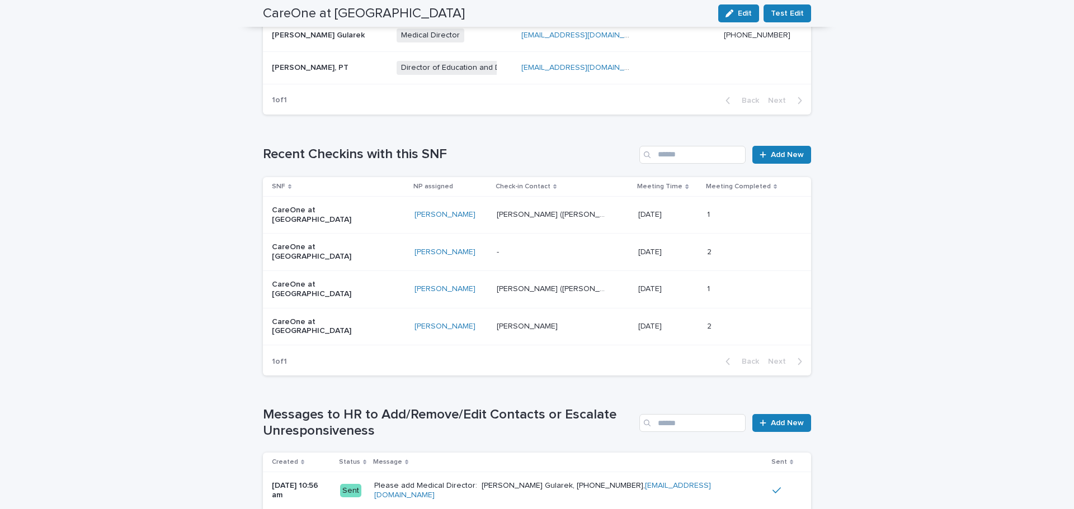
scroll to position [553, 0]
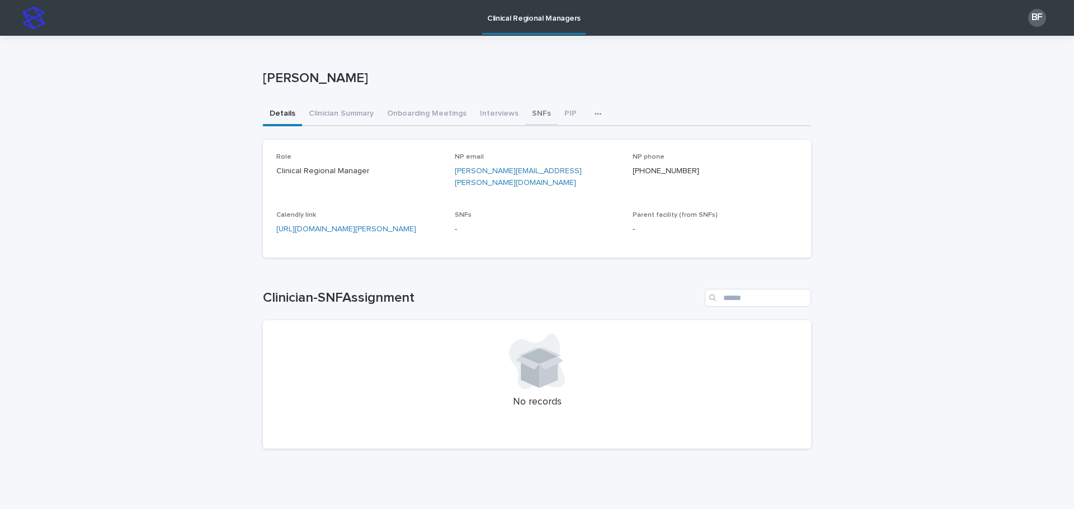
click at [531, 124] on button "SNFs" at bounding box center [541, 114] width 32 height 23
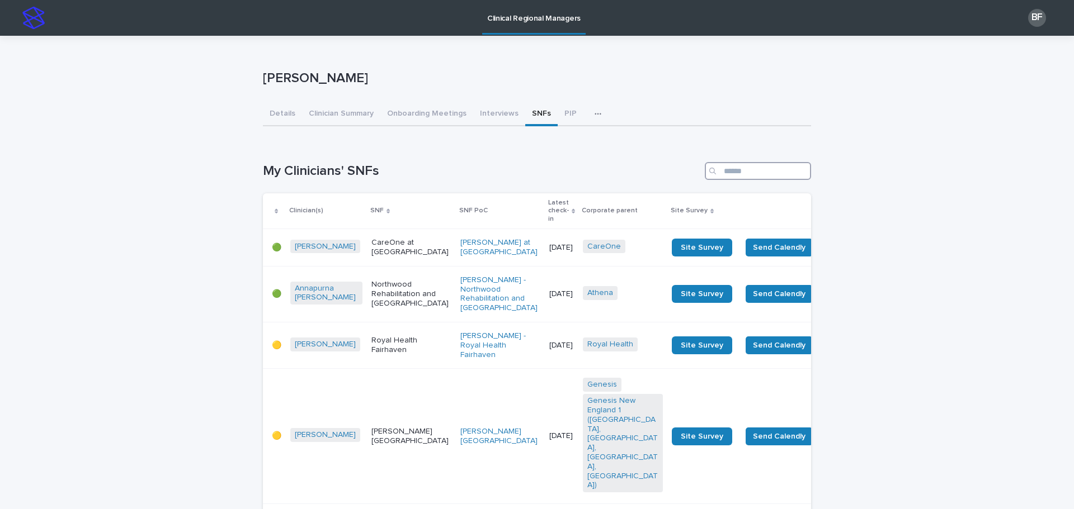
click at [721, 172] on input "Search" at bounding box center [758, 171] width 106 height 18
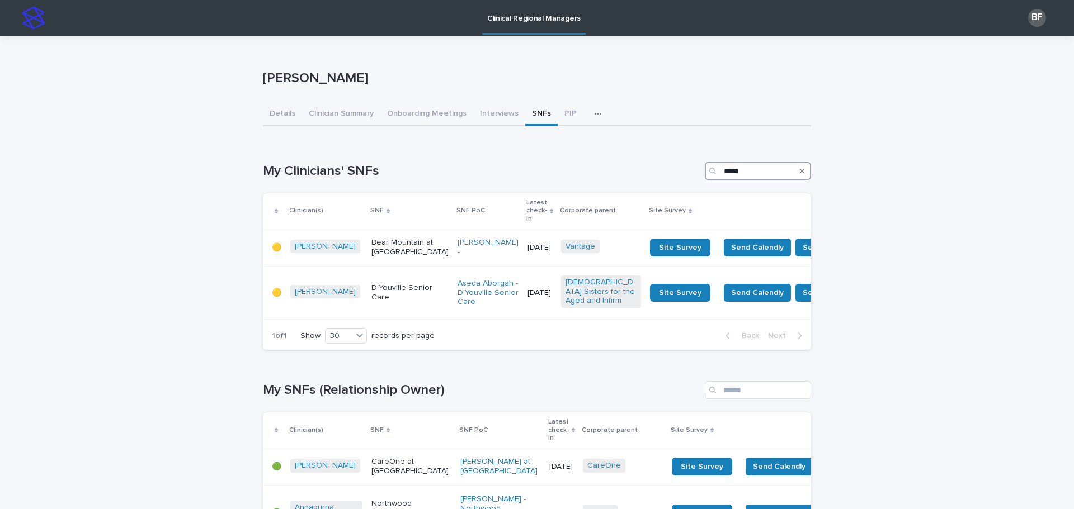
type input "*****"
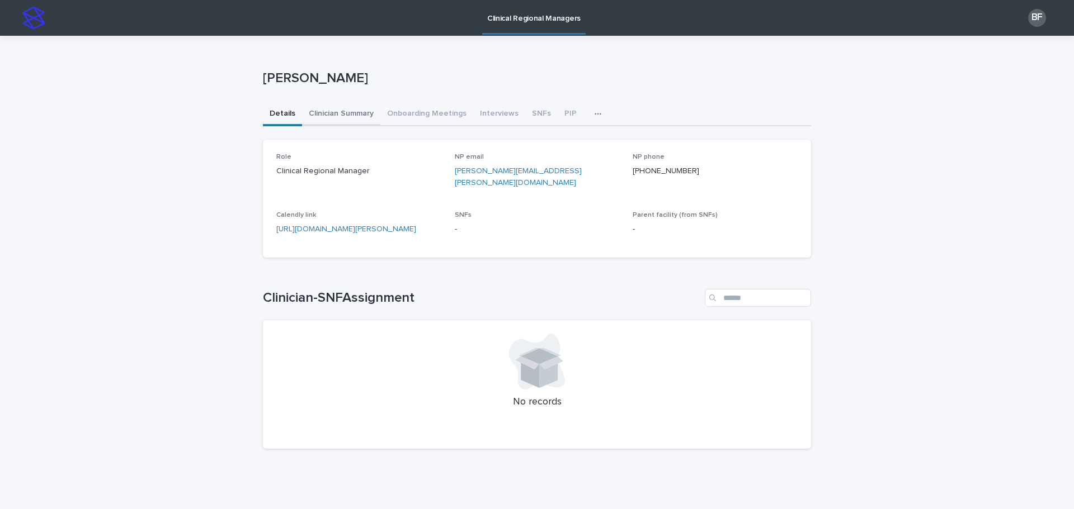
click at [335, 115] on button "Clinician Summary" at bounding box center [341, 114] width 78 height 23
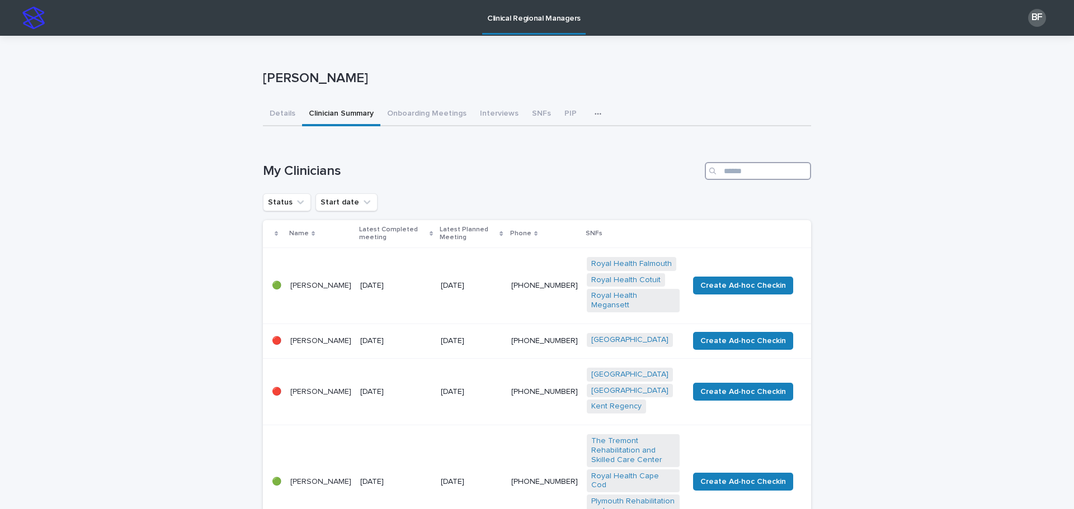
click at [742, 172] on input "Search" at bounding box center [758, 171] width 106 height 18
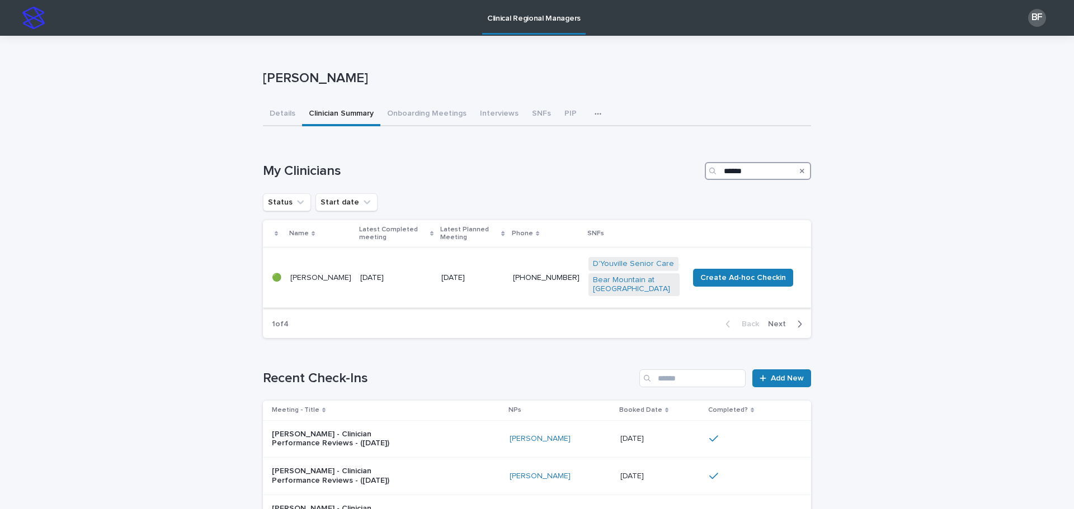
type input "******"
click at [391, 273] on p "[DATE]" at bounding box center [396, 278] width 72 height 10
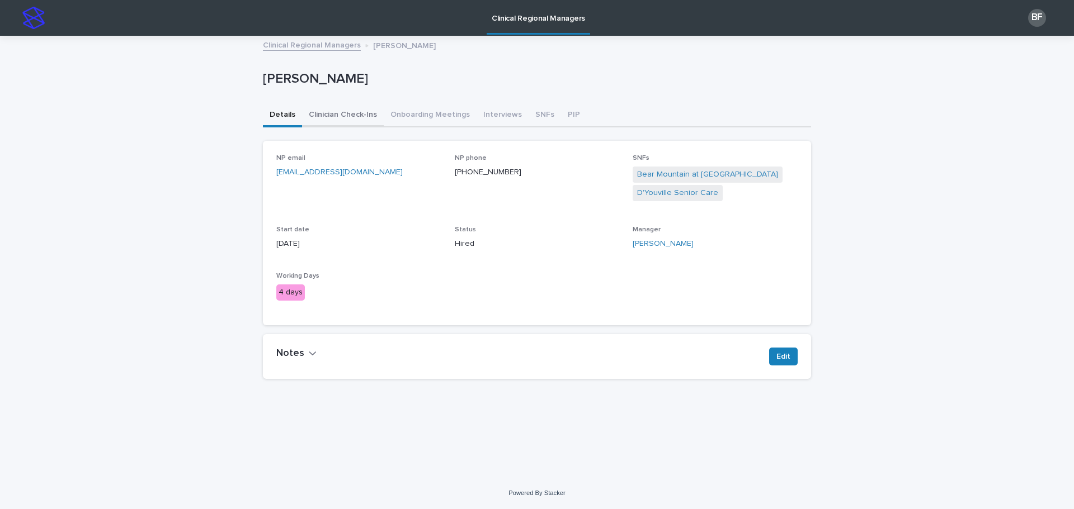
click at [338, 116] on button "Clinician Check-Ins" at bounding box center [343, 115] width 82 height 23
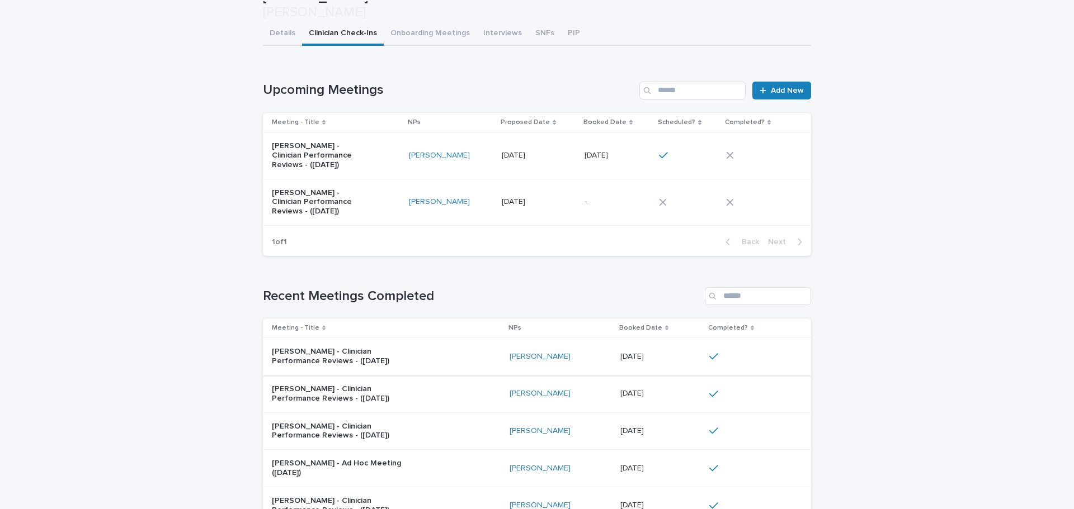
scroll to position [168, 0]
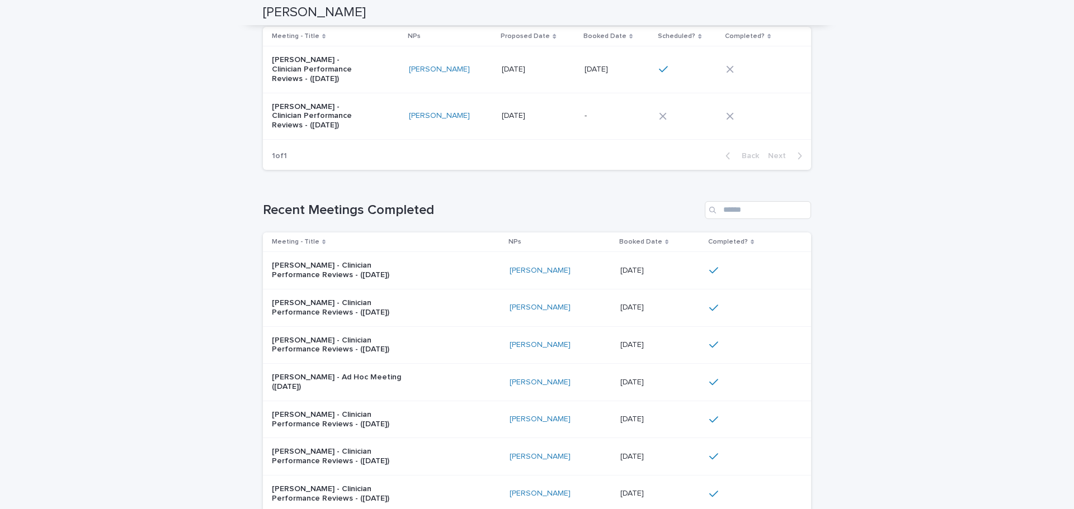
click at [419, 263] on div "[PERSON_NAME] - Clinician Performance Reviews - ([DATE])" at bounding box center [386, 271] width 229 height 28
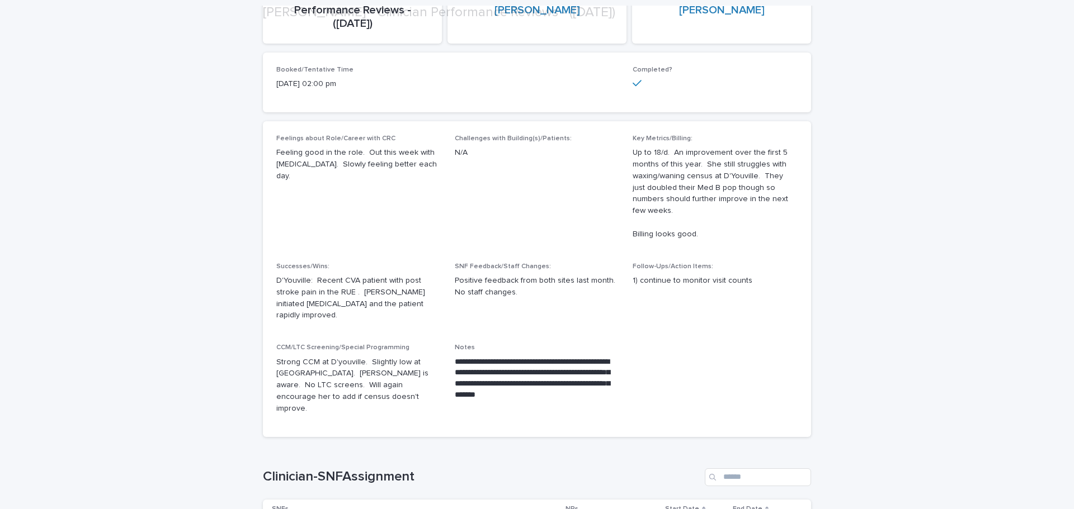
scroll to position [168, 0]
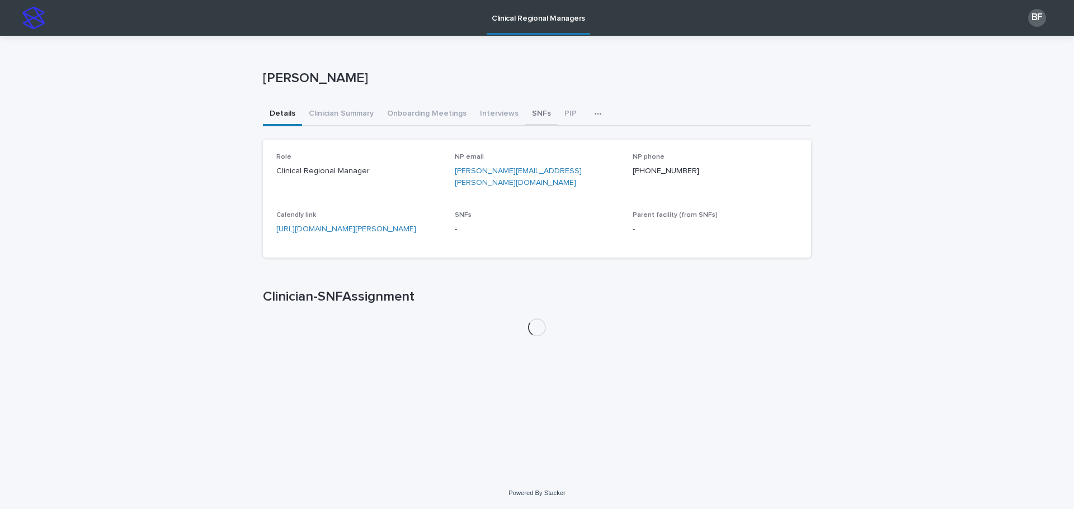
click at [534, 115] on button "SNFs" at bounding box center [541, 114] width 32 height 23
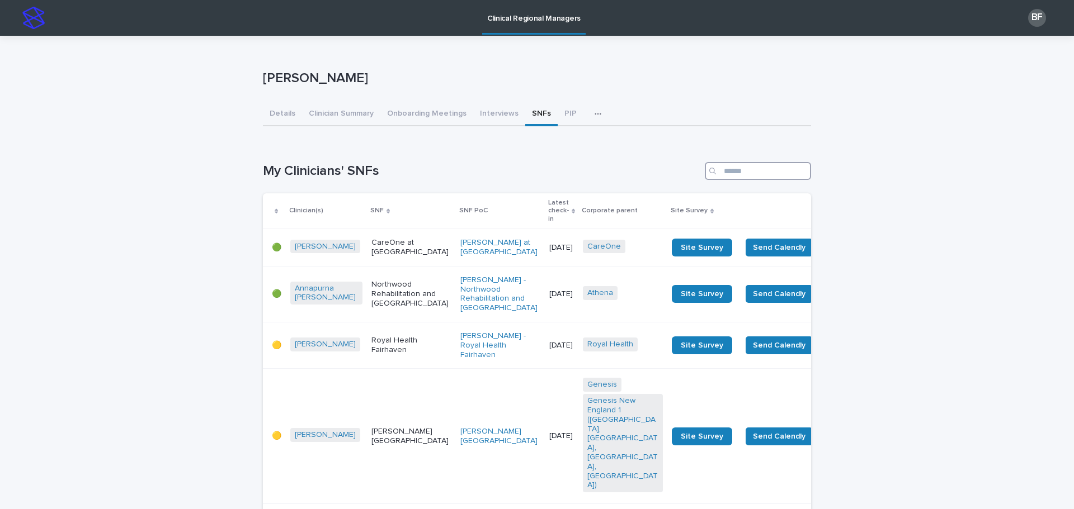
click at [746, 167] on input "Search" at bounding box center [758, 171] width 106 height 18
type input "*"
click at [582, 210] on p "Corporate parent" at bounding box center [610, 211] width 56 height 12
click at [582, 207] on p "Corporate parent" at bounding box center [610, 211] width 56 height 12
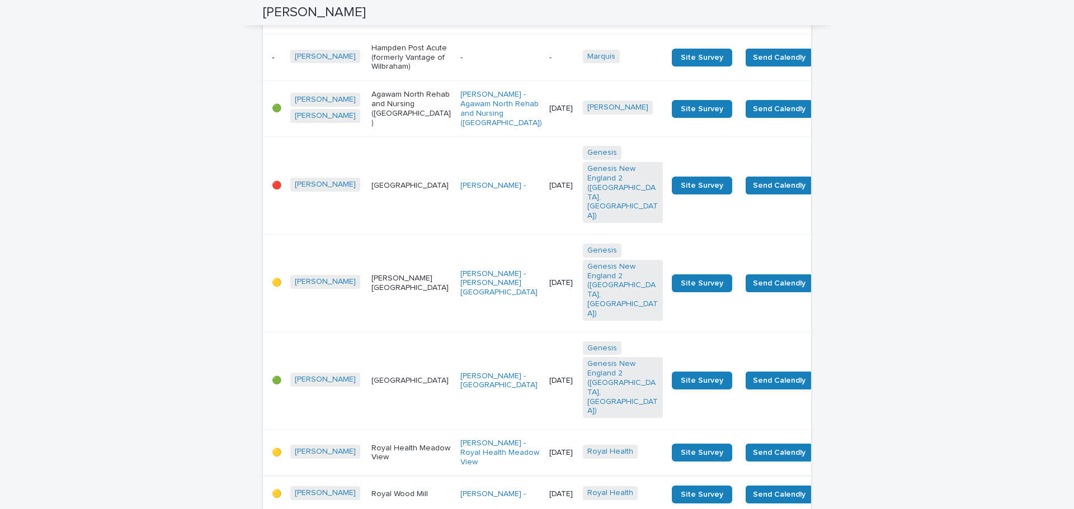
scroll to position [2069, 0]
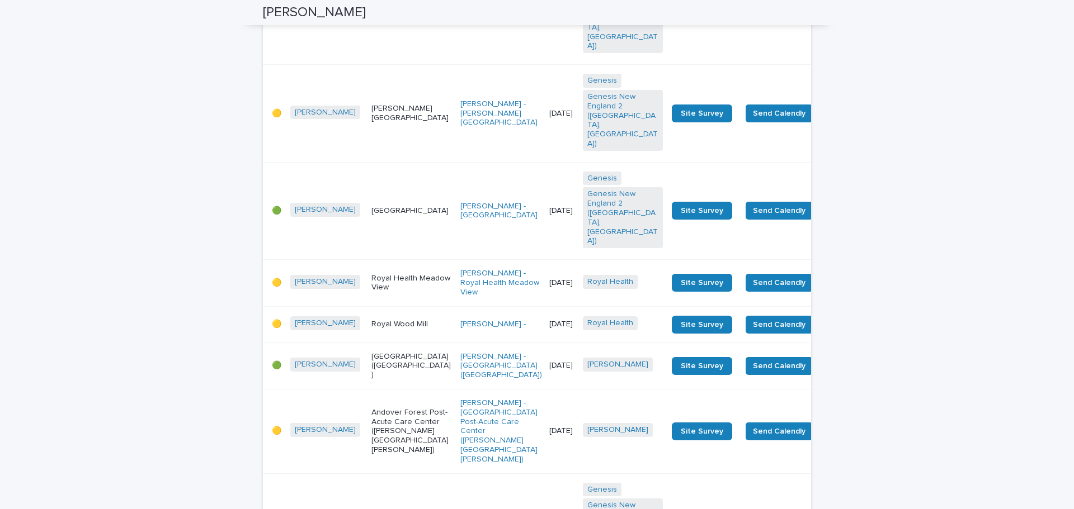
scroll to position [4082, 0]
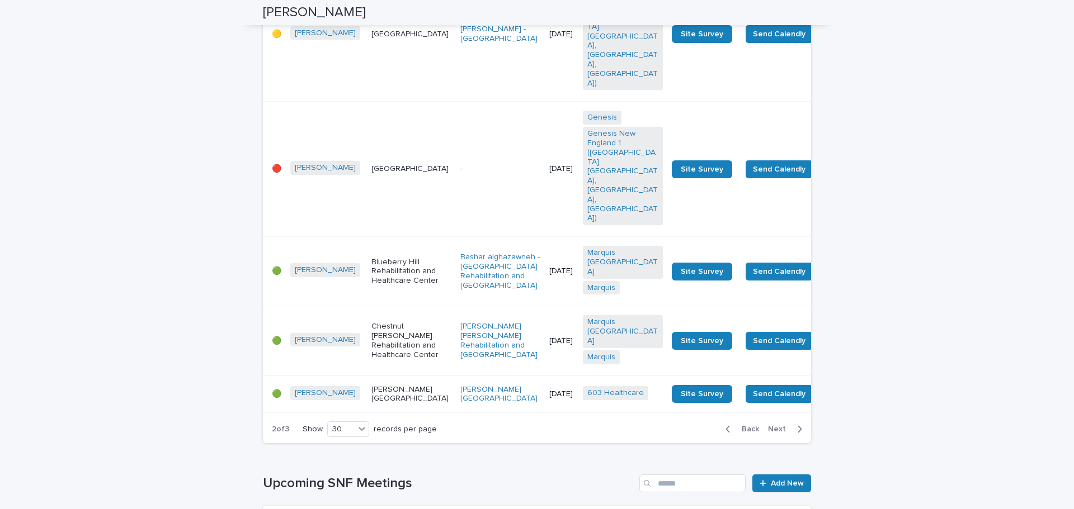
scroll to position [3855, 0]
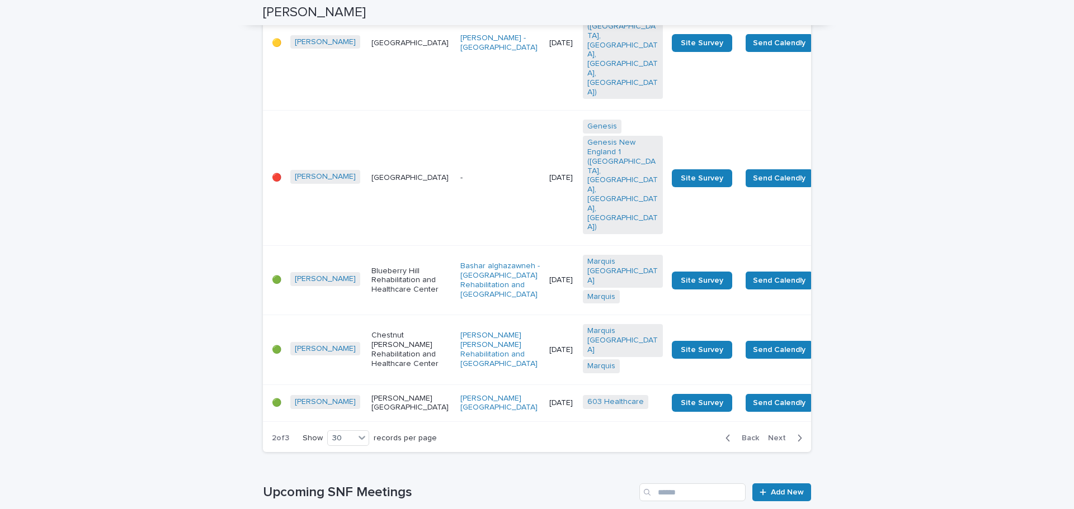
click at [775, 435] on span "Next" at bounding box center [780, 439] width 25 height 8
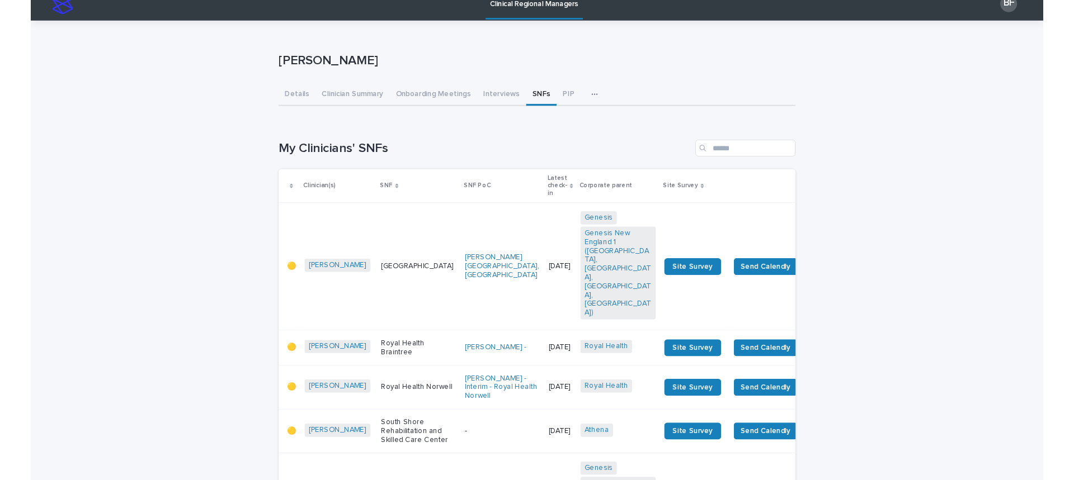
scroll to position [0, 0]
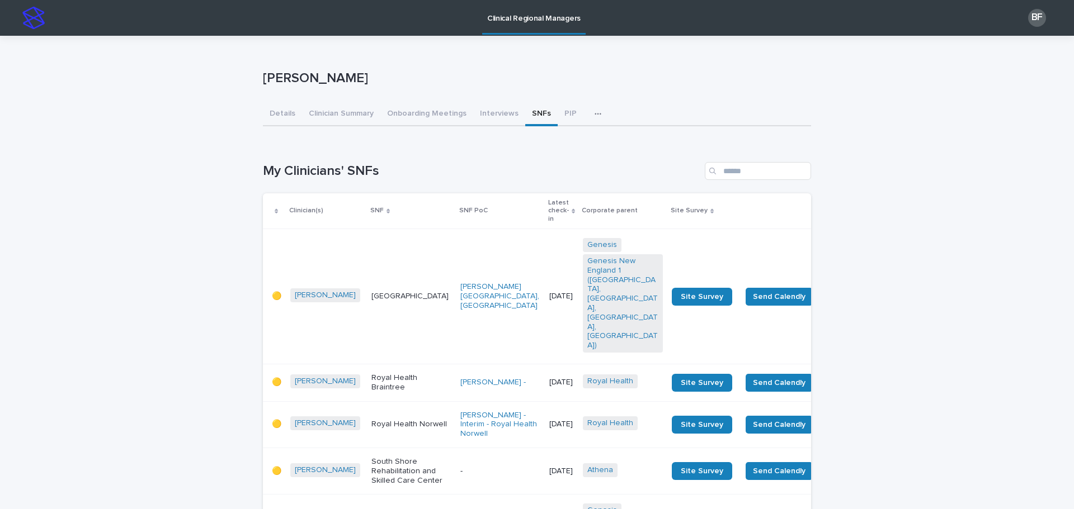
click at [538, 23] on p "Clinical Regional Managers" at bounding box center [533, 11] width 93 height 23
